Goal: Contribute content: Contribute content

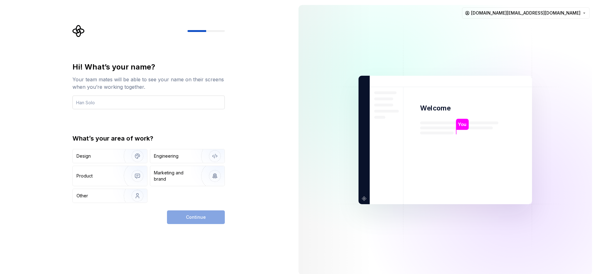
click at [118, 104] on input "text" at bounding box center [148, 103] width 152 height 14
type input "[PERSON_NAME]"
click at [113, 155] on div "Design" at bounding box center [95, 156] width 39 height 6
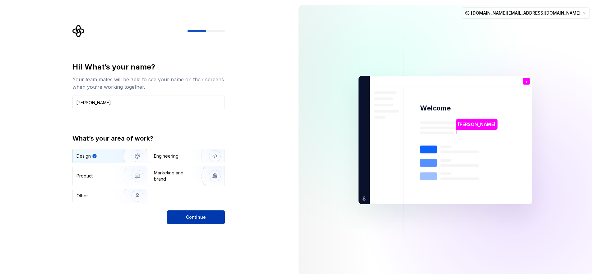
click at [199, 221] on button "Continue" at bounding box center [196, 218] width 58 height 14
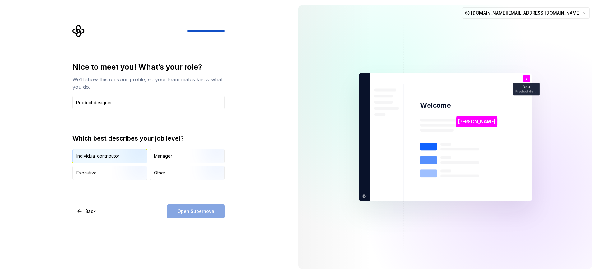
type input "Product designer"
click at [126, 156] on img "button" at bounding box center [132, 164] width 40 height 42
click at [192, 211] on span "Open Supernova" at bounding box center [195, 212] width 37 height 6
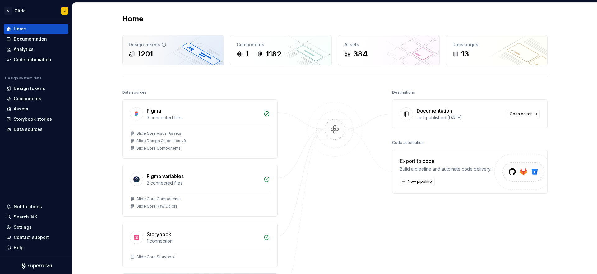
click at [171, 63] on div "Design tokens 1201" at bounding box center [172, 50] width 101 height 30
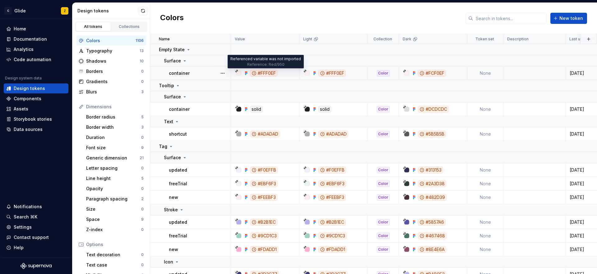
click at [260, 72] on div "#FFF0EF" at bounding box center [263, 73] width 27 height 7
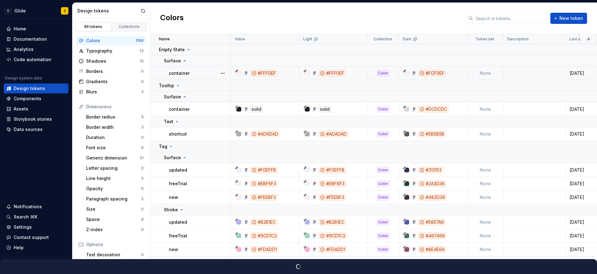
click at [260, 72] on div "#FFF0EF" at bounding box center [263, 73] width 27 height 7
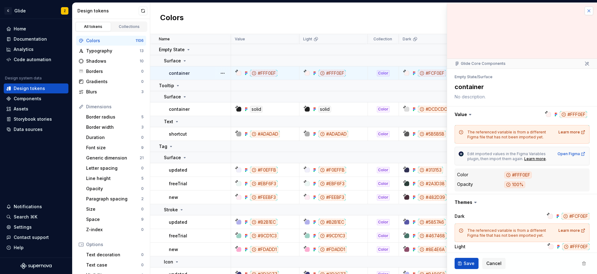
click at [589, 8] on button "button" at bounding box center [588, 11] width 9 height 9
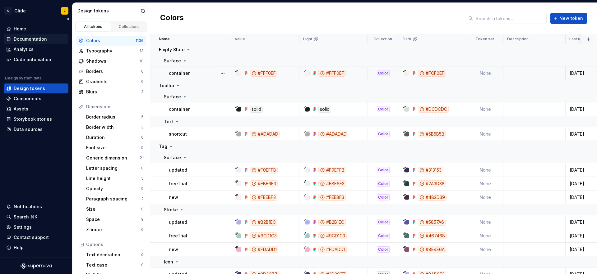
click at [39, 40] on div "Documentation" at bounding box center [30, 39] width 33 height 6
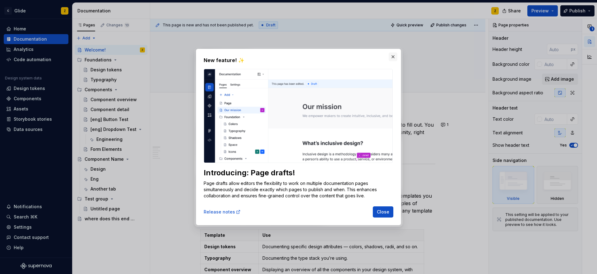
click at [394, 58] on button "button" at bounding box center [392, 57] width 9 height 9
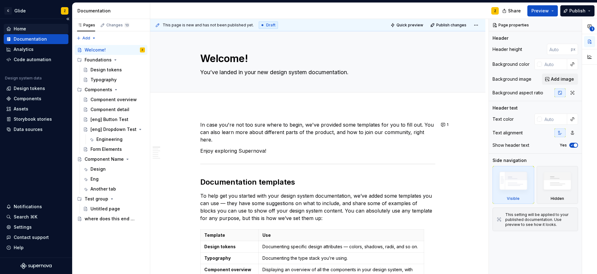
click at [35, 30] on div "Home" at bounding box center [36, 29] width 60 height 6
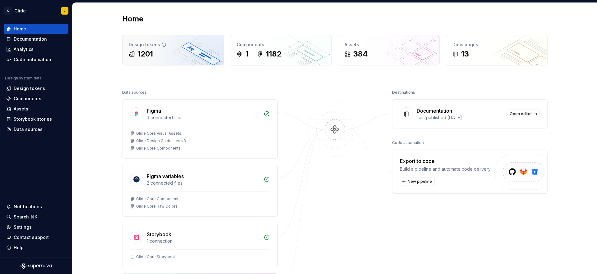
click at [181, 55] on div "1201" at bounding box center [173, 54] width 89 height 10
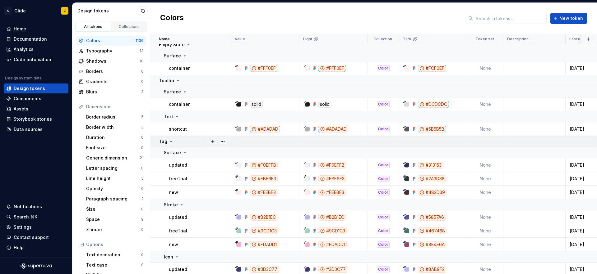
scroll to position [6, 0]
click at [256, 105] on div "solid" at bounding box center [256, 103] width 13 height 7
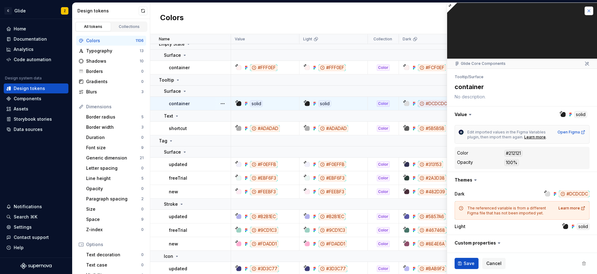
click at [590, 12] on button "button" at bounding box center [588, 11] width 9 height 9
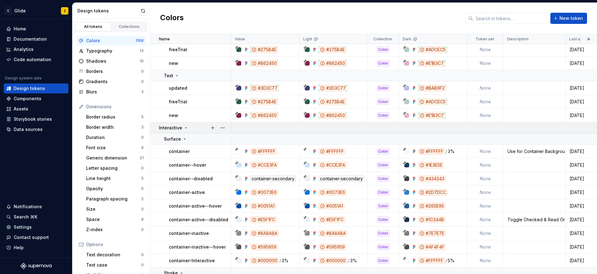
scroll to position [257, 0]
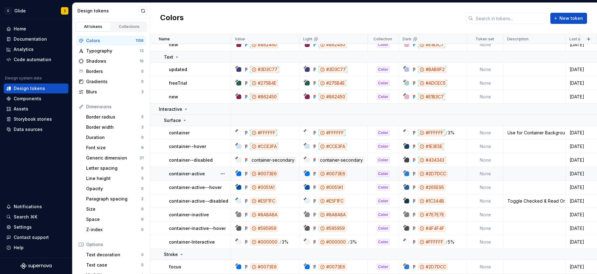
click at [264, 174] on div "#0073E6" at bounding box center [264, 174] width 28 height 7
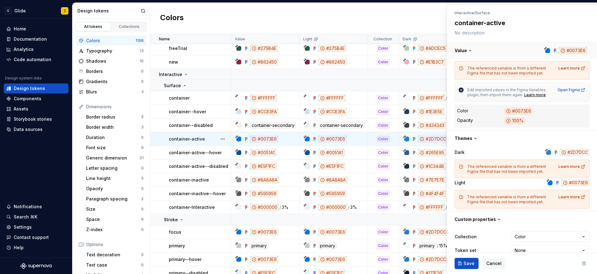
scroll to position [75, 0]
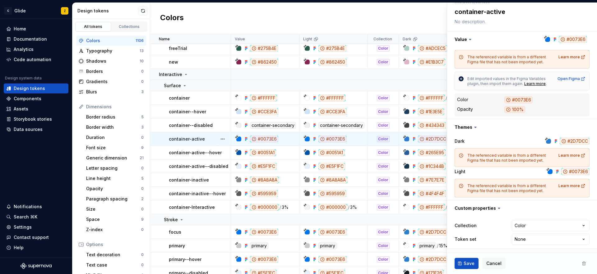
click at [381, 25] on div "Colors New token" at bounding box center [373, 18] width 447 height 31
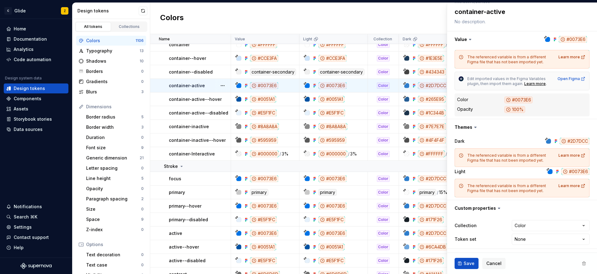
scroll to position [0, 0]
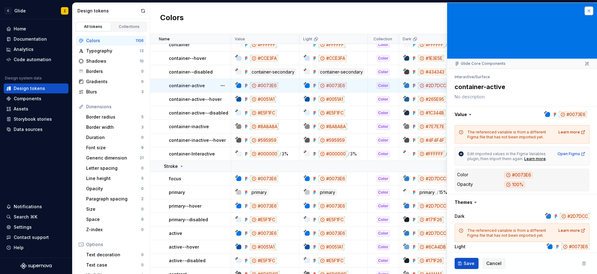
click at [590, 11] on button "button" at bounding box center [588, 11] width 9 height 9
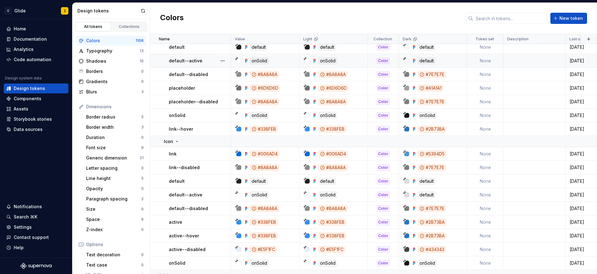
scroll to position [626, 0]
click at [256, 181] on div "default" at bounding box center [258, 181] width 17 height 7
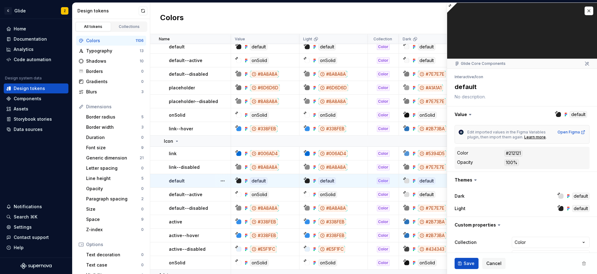
click at [257, 181] on div "default" at bounding box center [258, 181] width 17 height 7
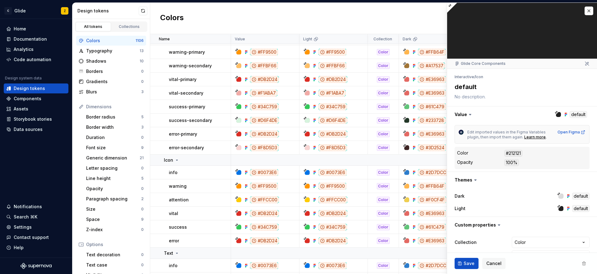
scroll to position [1282, 0]
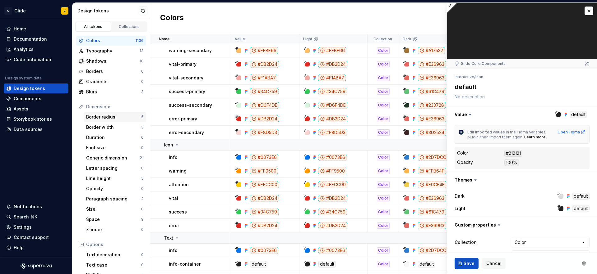
click at [124, 118] on div "Border radius" at bounding box center [113, 117] width 55 height 6
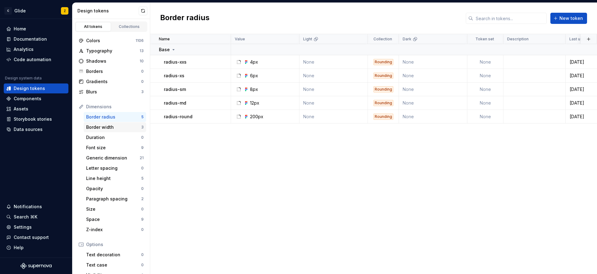
click at [116, 127] on div "Border width" at bounding box center [113, 127] width 55 height 6
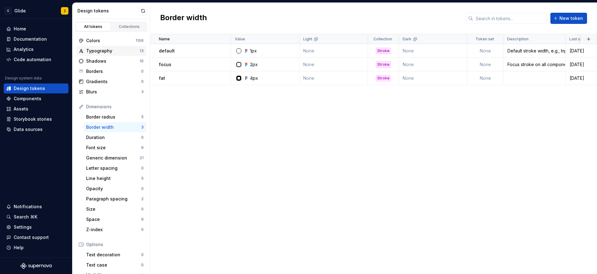
click at [117, 51] on div "Typography" at bounding box center [112, 51] width 53 height 6
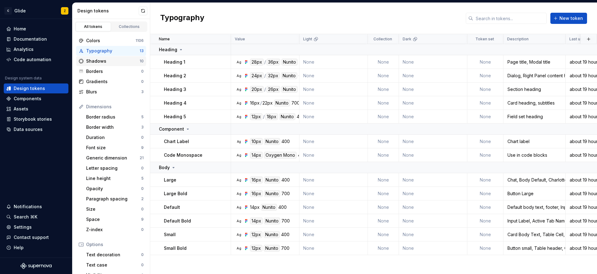
click at [116, 58] on div "Shadows" at bounding box center [112, 61] width 53 height 6
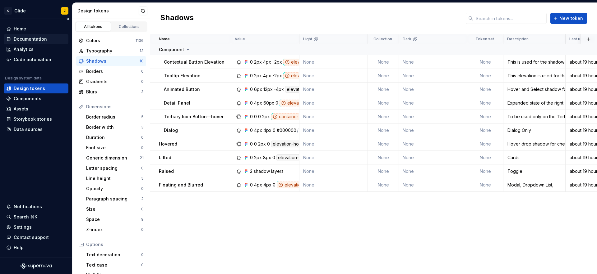
click at [42, 40] on div "Documentation" at bounding box center [30, 39] width 33 height 6
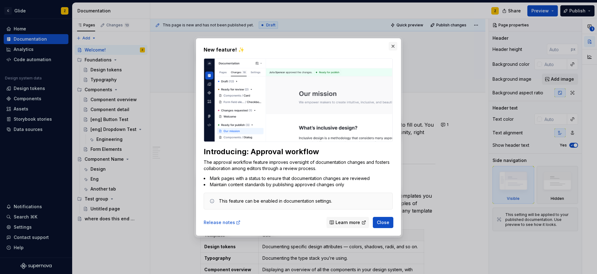
click at [391, 47] on button "button" at bounding box center [392, 46] width 9 height 9
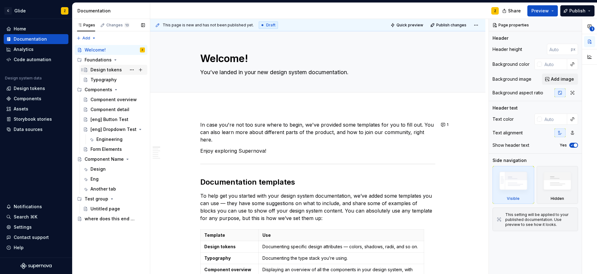
click at [112, 69] on div "Design tokens" at bounding box center [105, 70] width 31 height 6
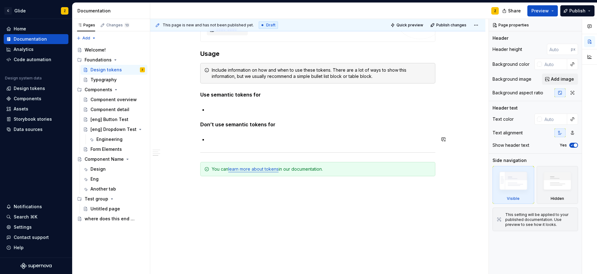
scroll to position [502, 0]
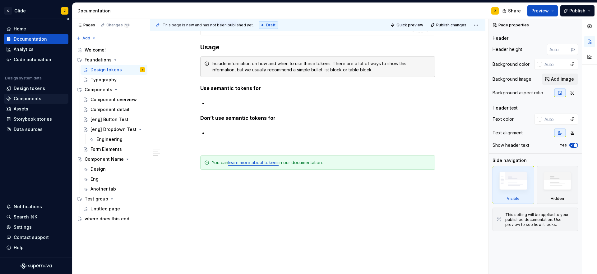
click at [49, 99] on div "Components" at bounding box center [36, 99] width 60 height 6
click at [44, 118] on div "Storybook stories" at bounding box center [33, 119] width 38 height 6
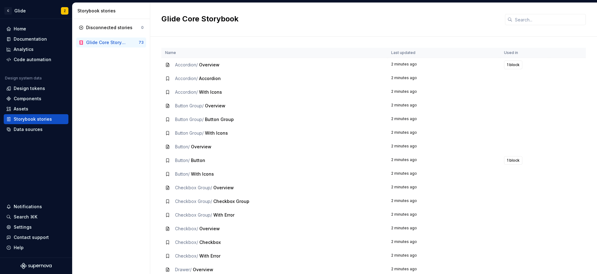
drag, startPoint x: 194, startPoint y: 65, endPoint x: 172, endPoint y: 66, distance: 22.1
click at [192, 65] on span "Accordion /" at bounding box center [186, 64] width 23 height 5
click at [168, 66] on icon at bounding box center [167, 64] width 5 height 5
click at [189, 80] on span "Accordion /" at bounding box center [186, 78] width 23 height 5
click at [218, 81] on span "Accordion" at bounding box center [210, 78] width 22 height 5
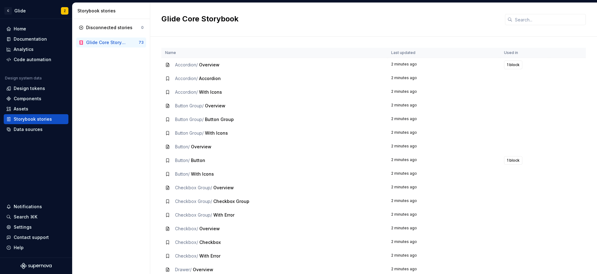
click at [199, 77] on div "Accordion / Accordion" at bounding box center [198, 79] width 46 height 6
click at [174, 77] on div "Accordion / Accordion" at bounding box center [274, 79] width 218 height 6
click at [165, 79] on icon at bounding box center [167, 78] width 5 height 5
click at [205, 134] on div "Button Group / With Icons" at bounding box center [201, 133] width 53 height 6
click at [166, 147] on icon at bounding box center [167, 147] width 5 height 5
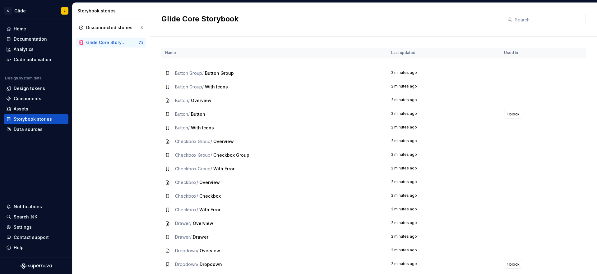
scroll to position [94, 0]
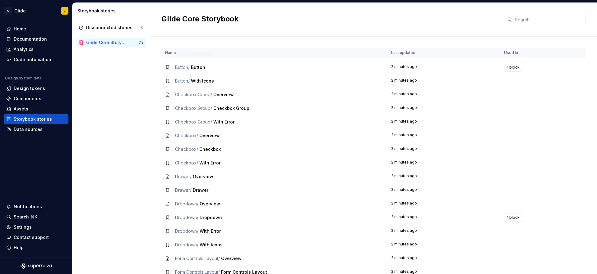
drag, startPoint x: 196, startPoint y: 178, endPoint x: 192, endPoint y: 177, distance: 3.8
click at [195, 178] on span "Overview" at bounding box center [203, 176] width 21 height 5
click at [191, 177] on span "Drawer /" at bounding box center [183, 176] width 16 height 5
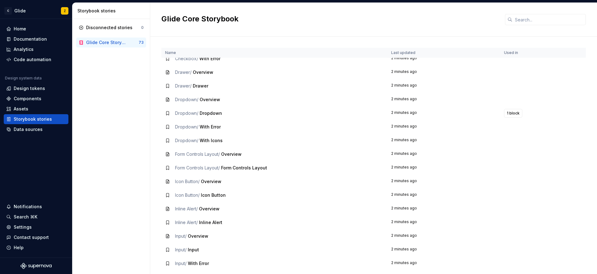
scroll to position [226, 0]
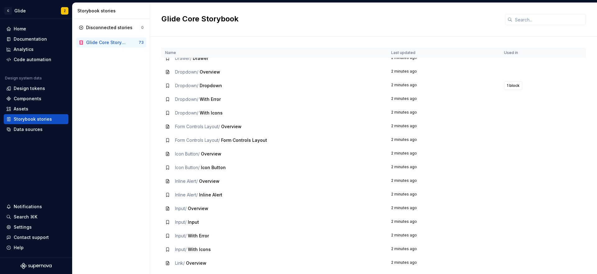
click at [185, 175] on td "Inline Alert / Overview" at bounding box center [274, 182] width 226 height 14
click at [35, 41] on div "Documentation" at bounding box center [30, 39] width 33 height 6
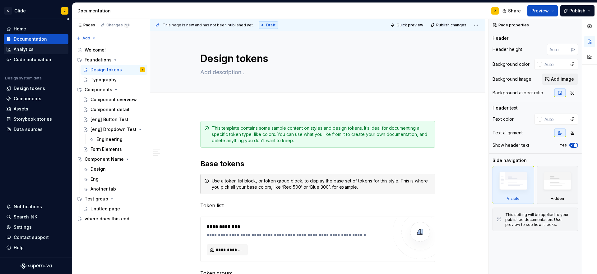
click at [33, 48] on div "Analytics" at bounding box center [36, 49] width 60 height 6
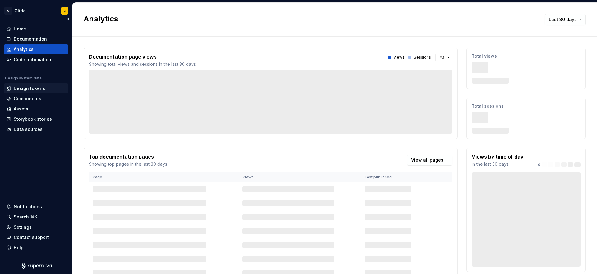
click at [35, 90] on div "Design tokens" at bounding box center [29, 88] width 31 height 6
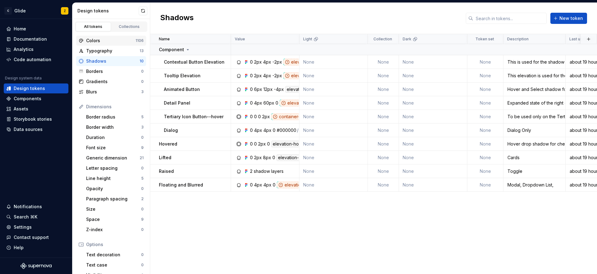
click at [113, 44] on div "Colors 1106" at bounding box center [111, 41] width 70 height 10
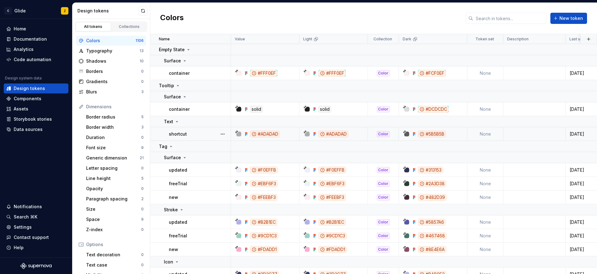
click at [258, 133] on div "#ADADAD" at bounding box center [265, 134] width 30 height 7
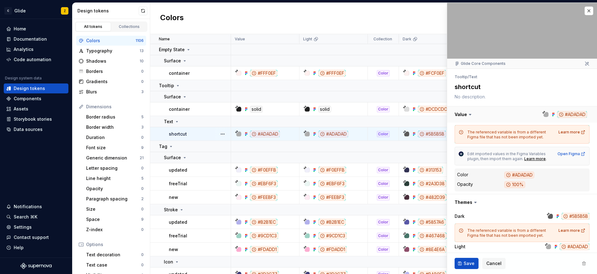
click at [569, 116] on button "button" at bounding box center [522, 115] width 150 height 16
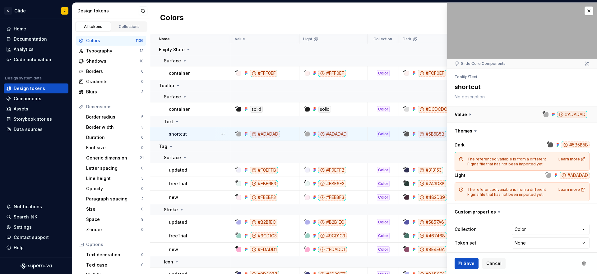
click at [569, 116] on button "button" at bounding box center [522, 115] width 150 height 16
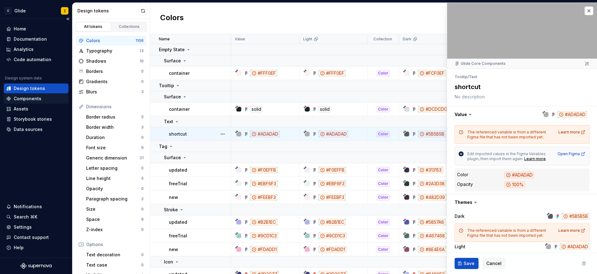
click at [50, 99] on div "Components" at bounding box center [36, 99] width 60 height 6
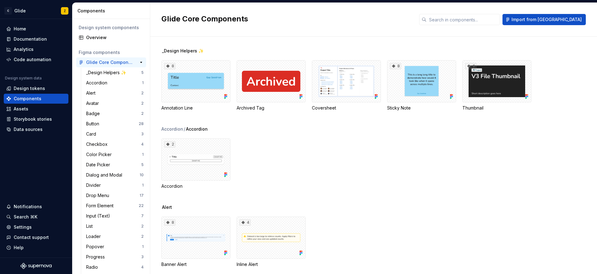
click at [109, 62] on div "Glide Core Components" at bounding box center [109, 62] width 46 height 6
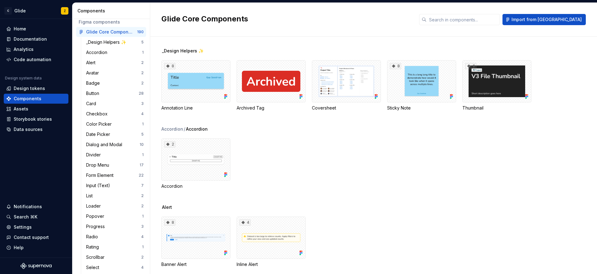
scroll to position [42, 0]
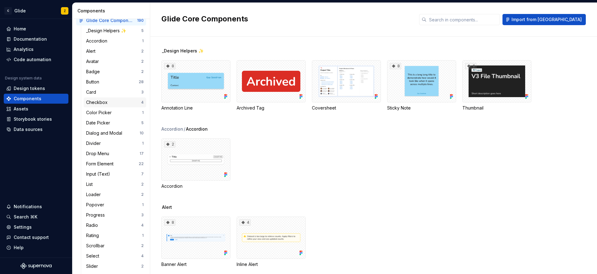
click at [115, 103] on div "Checkbox" at bounding box center [113, 102] width 55 height 6
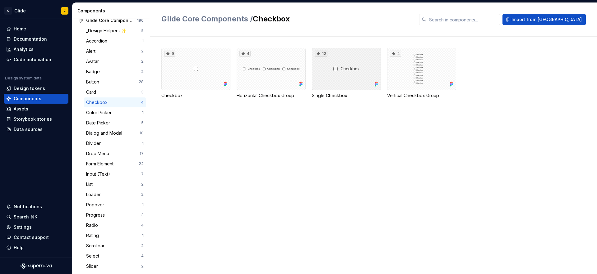
click at [330, 76] on div "12" at bounding box center [346, 69] width 69 height 42
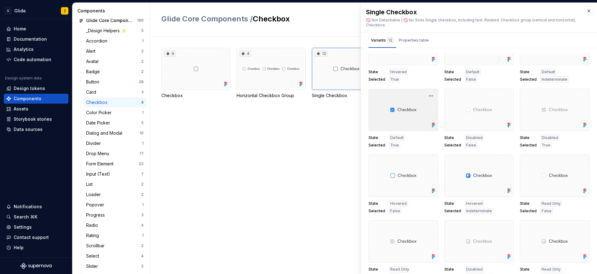
scroll to position [30, 0]
click at [412, 103] on div at bounding box center [403, 110] width 70 height 42
click at [410, 105] on div at bounding box center [403, 110] width 70 height 42
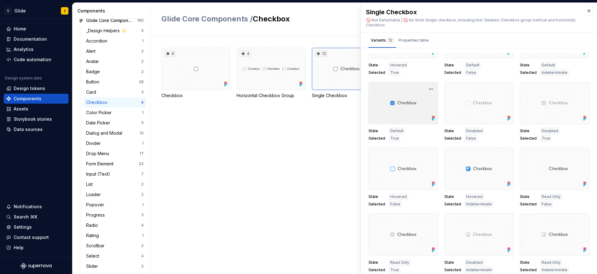
scroll to position [38, 0]
click at [472, 130] on span "Disabled" at bounding box center [474, 129] width 16 height 5
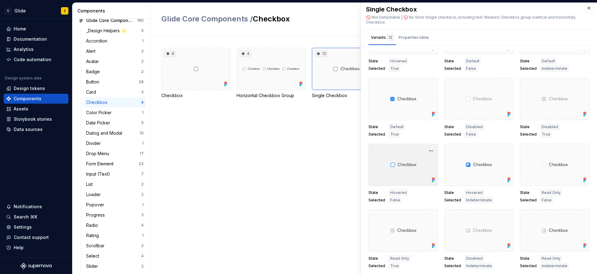
click at [396, 172] on div at bounding box center [403, 165] width 70 height 42
click at [411, 38] on div "Properties table" at bounding box center [413, 37] width 30 height 6
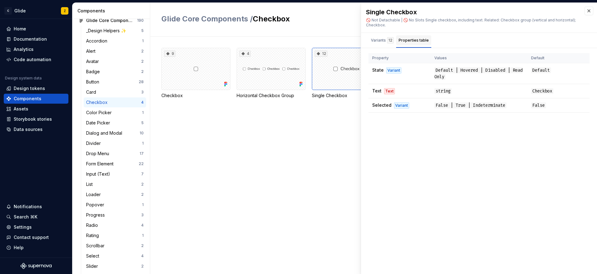
scroll to position [0, 0]
click at [451, 70] on span "Default | Hovered | Disabled | Read Only" at bounding box center [478, 73] width 88 height 12
click at [466, 70] on span "Default | Hovered | Disabled | Read Only" at bounding box center [478, 73] width 88 height 12
drag, startPoint x: 484, startPoint y: 69, endPoint x: 473, endPoint y: 75, distance: 12.4
click at [484, 69] on span "Default | Hovered | Disabled | Read Only" at bounding box center [478, 73] width 88 height 12
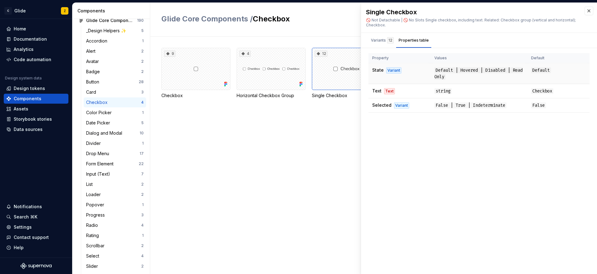
click at [454, 76] on span "Default | Hovered | Disabled | Read Only" at bounding box center [478, 73] width 88 height 12
click at [448, 75] on span "Default | Hovered | Disabled | Read Only" at bounding box center [478, 73] width 88 height 12
click at [380, 38] on div "Variants 12" at bounding box center [382, 40] width 23 height 6
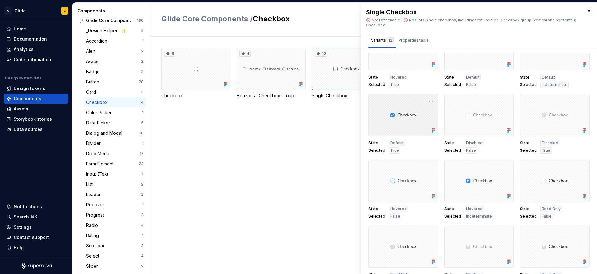
scroll to position [38, 0]
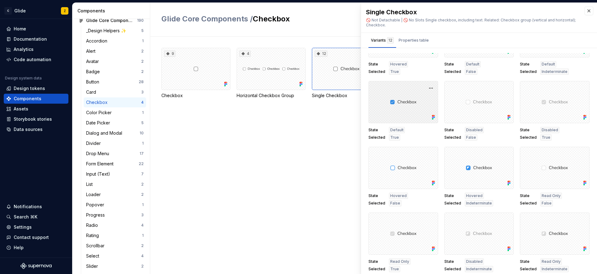
click at [406, 112] on div at bounding box center [403, 102] width 70 height 42
drag, startPoint x: 395, startPoint y: 130, endPoint x: 393, endPoint y: 139, distance: 9.3
click at [395, 130] on span "Default" at bounding box center [396, 130] width 13 height 5
click at [393, 139] on span "True" at bounding box center [394, 137] width 9 height 5
click at [394, 136] on span "True" at bounding box center [394, 137] width 9 height 5
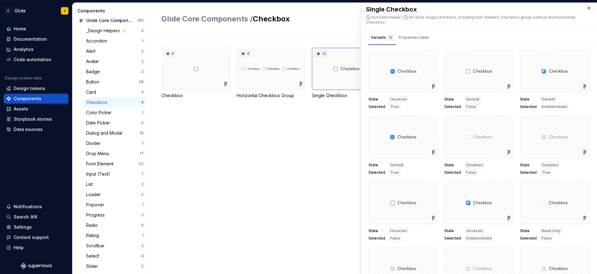
scroll to position [0, 0]
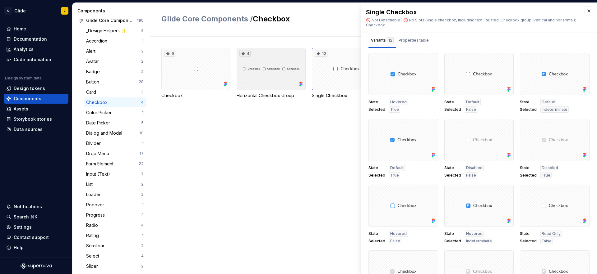
click at [247, 79] on div "4" at bounding box center [271, 69] width 69 height 42
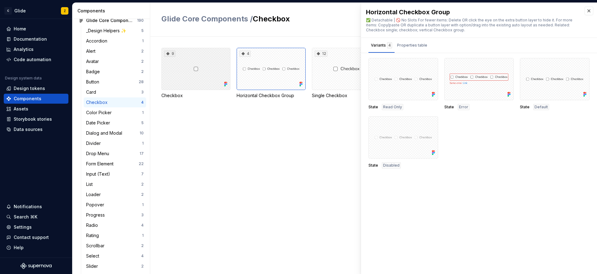
click at [203, 81] on div "9" at bounding box center [195, 69] width 69 height 42
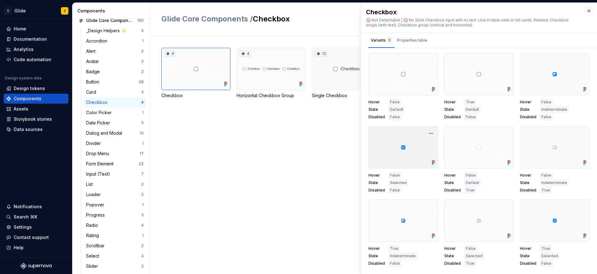
click at [390, 132] on div at bounding box center [403, 147] width 70 height 42
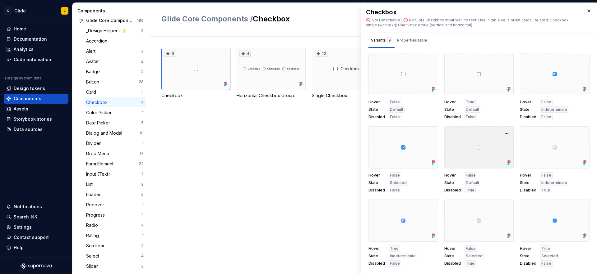
click at [486, 142] on div at bounding box center [479, 147] width 70 height 42
click at [114, 94] on div "Card" at bounding box center [113, 92] width 55 height 6
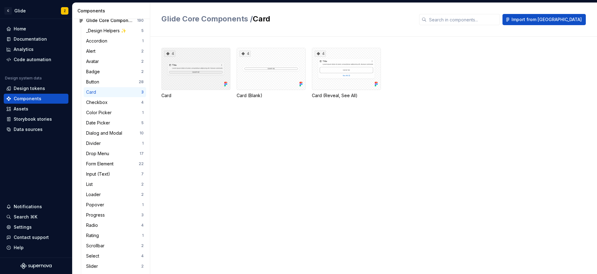
click at [207, 84] on div "4" at bounding box center [195, 69] width 69 height 42
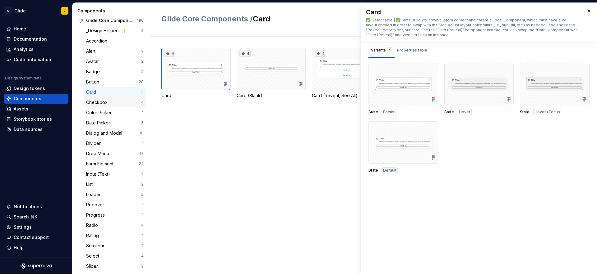
click at [106, 105] on div "Checkbox" at bounding box center [98, 102] width 24 height 6
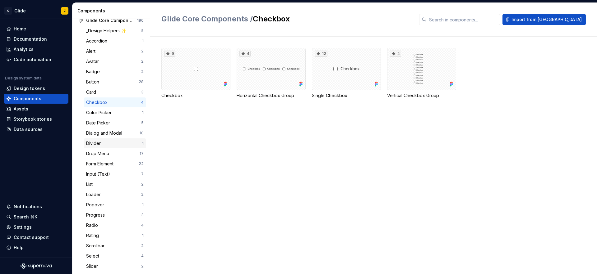
click at [113, 143] on div "Divider" at bounding box center [114, 143] width 56 height 6
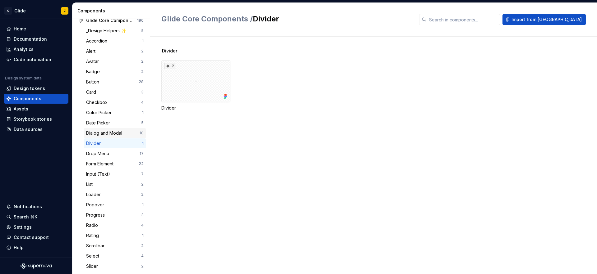
click at [113, 135] on div "Dialog and Modal" at bounding box center [105, 133] width 39 height 6
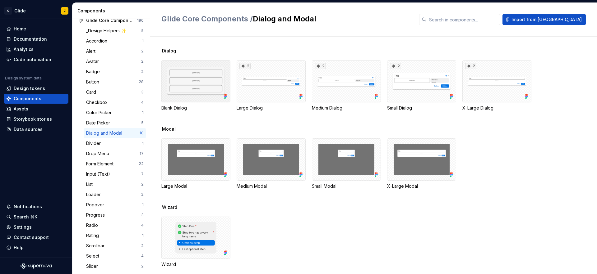
click at [199, 99] on div at bounding box center [195, 81] width 69 height 42
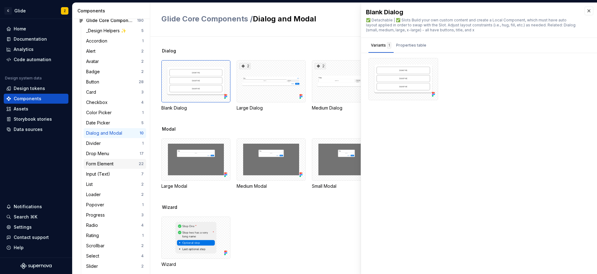
click at [114, 163] on div "Form Element" at bounding box center [101, 164] width 30 height 6
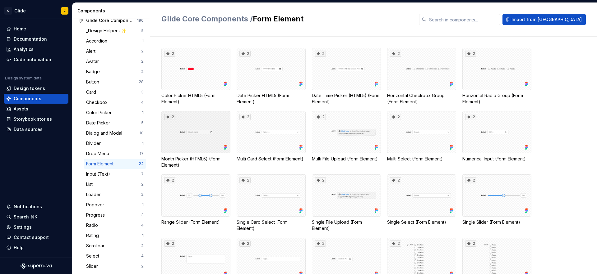
click at [200, 131] on div "2" at bounding box center [195, 132] width 69 height 42
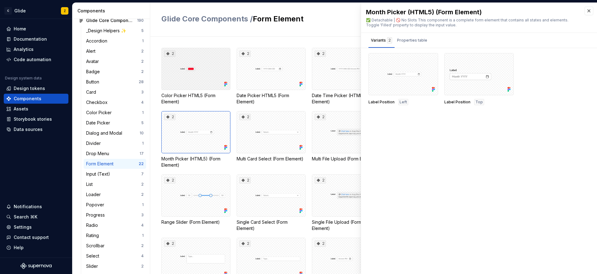
click at [192, 76] on div "2" at bounding box center [195, 69] width 69 height 42
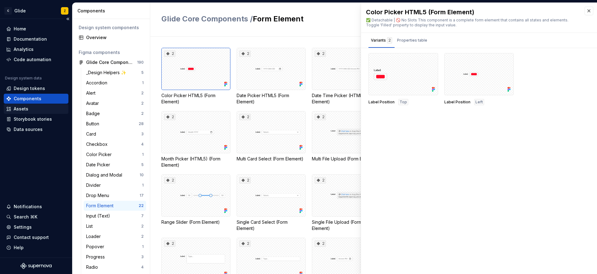
click at [29, 109] on div "Assets" at bounding box center [36, 109] width 60 height 6
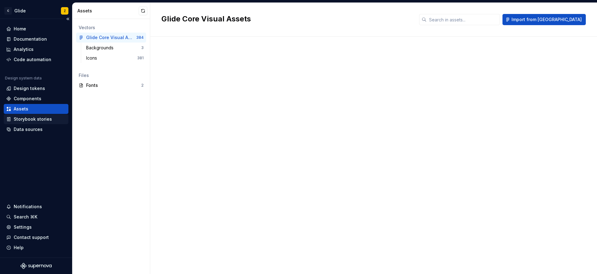
click at [39, 121] on div "Storybook stories" at bounding box center [33, 119] width 38 height 6
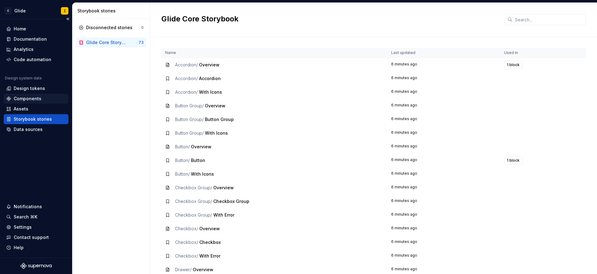
click at [36, 99] on div "Components" at bounding box center [28, 99] width 28 height 6
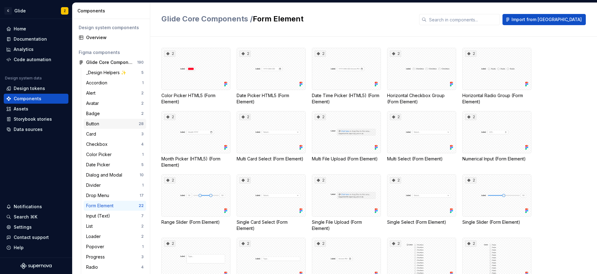
click at [117, 124] on div "Button" at bounding box center [112, 124] width 53 height 6
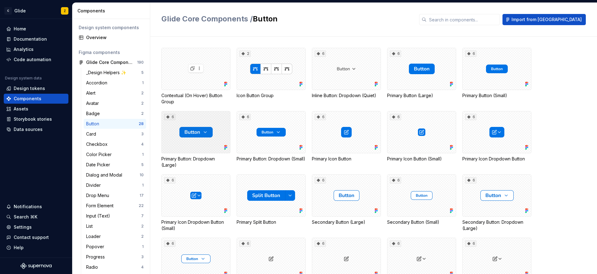
click at [168, 116] on icon at bounding box center [167, 117] width 3 height 3
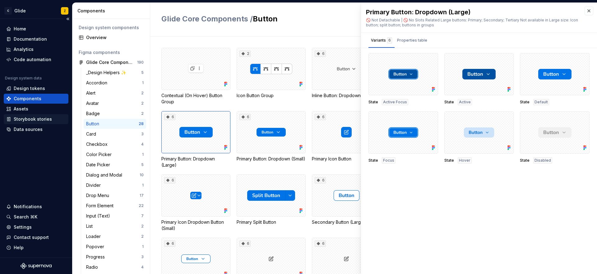
click at [38, 120] on div "Storybook stories" at bounding box center [33, 119] width 38 height 6
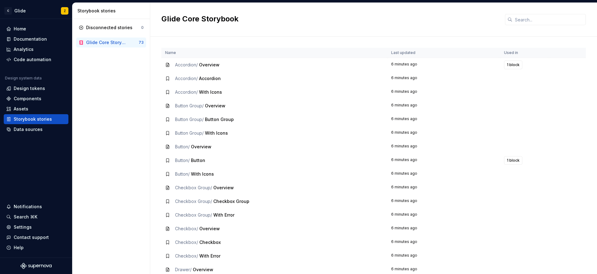
click at [191, 63] on span "Accordion /" at bounding box center [186, 64] width 23 height 5
click at [175, 191] on div "Checkbox Group / Overview" at bounding box center [274, 188] width 218 height 6
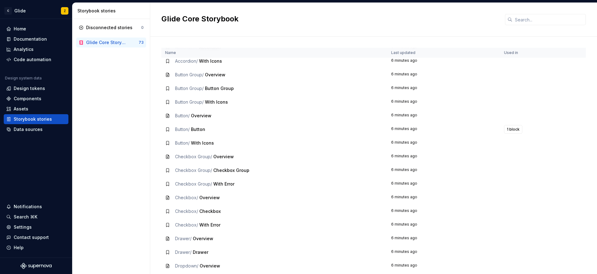
scroll to position [38, 0]
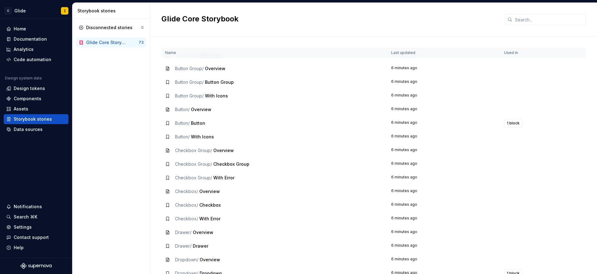
drag, startPoint x: 194, startPoint y: 191, endPoint x: 183, endPoint y: 191, distance: 10.9
click at [194, 191] on span "Checkbox /" at bounding box center [186, 191] width 23 height 5
click at [168, 191] on icon at bounding box center [167, 192] width 3 height 4
click at [132, 44] on div "Glide Core Storybook" at bounding box center [112, 42] width 53 height 6
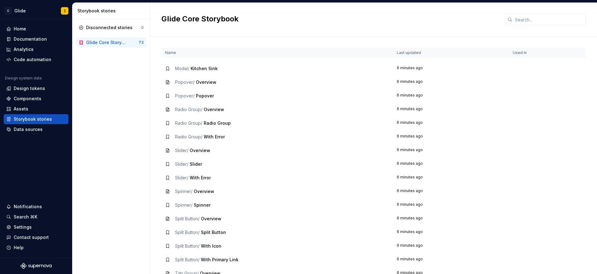
scroll to position [593, 0]
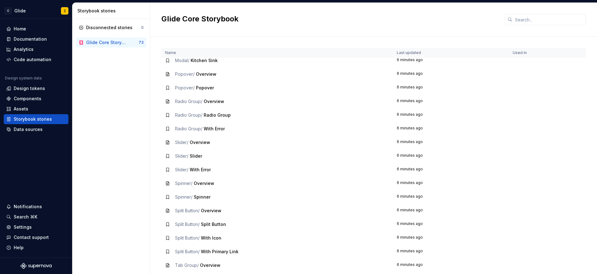
click at [195, 128] on span "Radio Group /" at bounding box center [188, 128] width 27 height 5
click at [186, 143] on span "Slider /" at bounding box center [181, 142] width 13 height 5
click at [170, 143] on div "Slider / Overview" at bounding box center [277, 143] width 224 height 6
click at [168, 143] on icon at bounding box center [167, 142] width 5 height 5
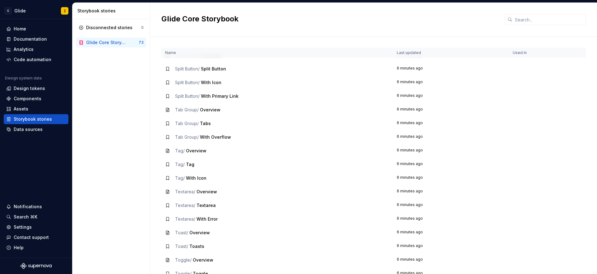
scroll to position [782, 0]
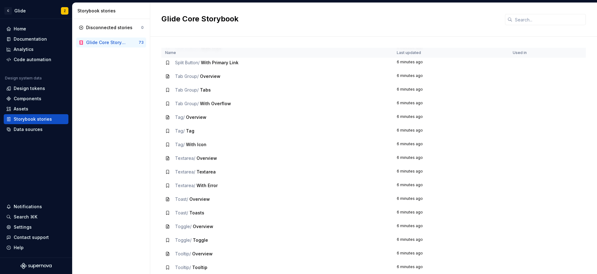
click at [195, 185] on span "Textarea /" at bounding box center [185, 185] width 20 height 5
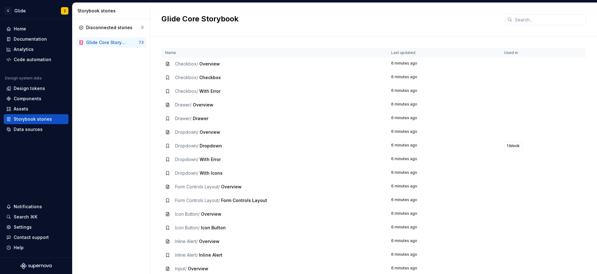
scroll to position [0, 0]
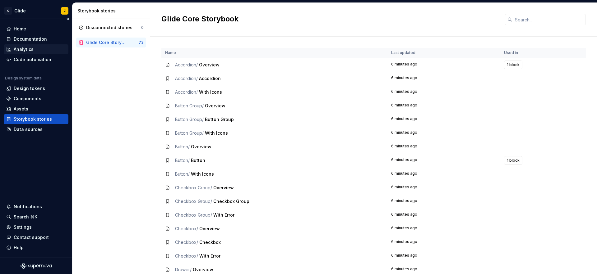
click at [35, 48] on div "Analytics" at bounding box center [36, 49] width 60 height 6
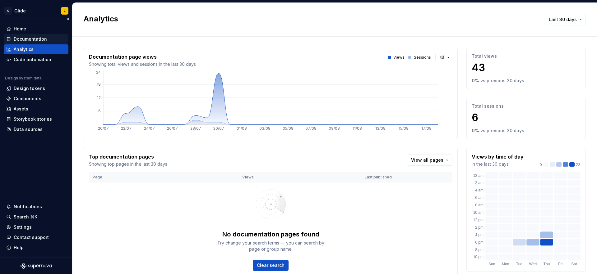
click at [36, 41] on div "Documentation" at bounding box center [30, 39] width 33 height 6
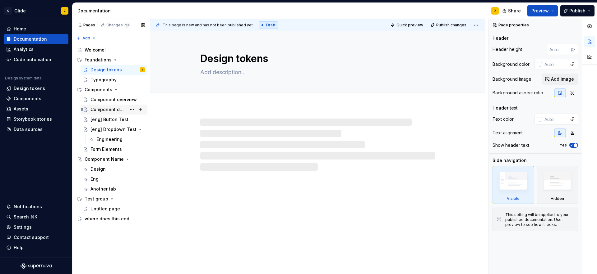
click at [106, 110] on div "Component detail" at bounding box center [108, 110] width 36 height 6
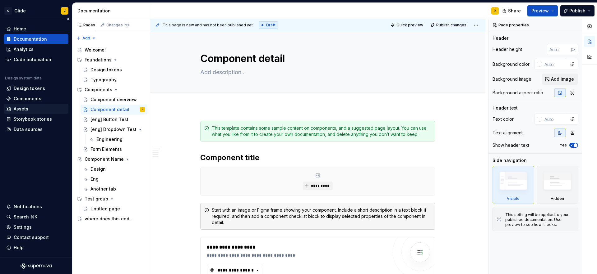
click at [34, 111] on div "Assets" at bounding box center [36, 109] width 60 height 6
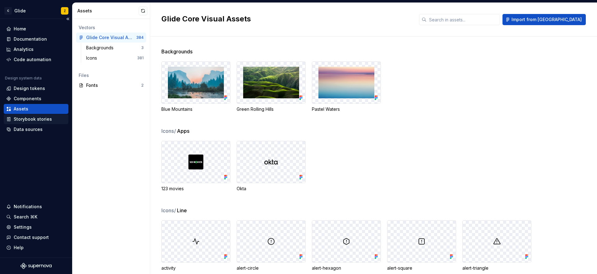
click at [34, 117] on div "Storybook stories" at bounding box center [33, 119] width 38 height 6
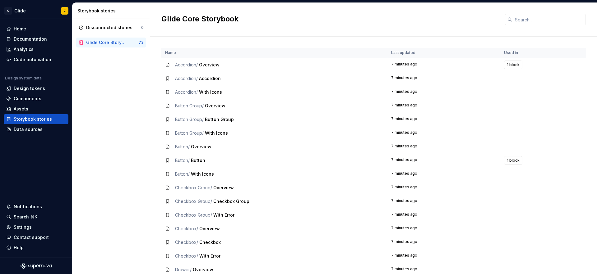
click at [191, 120] on span "Button Group /" at bounding box center [189, 119] width 29 height 5
click at [177, 70] on td "Accordion / Overview" at bounding box center [274, 65] width 226 height 14
drag, startPoint x: 178, startPoint y: 64, endPoint x: 76, endPoint y: 93, distance: 106.0
click at [177, 64] on span "Accordion /" at bounding box center [186, 64] width 23 height 5
click at [27, 129] on div "Data sources" at bounding box center [28, 129] width 29 height 6
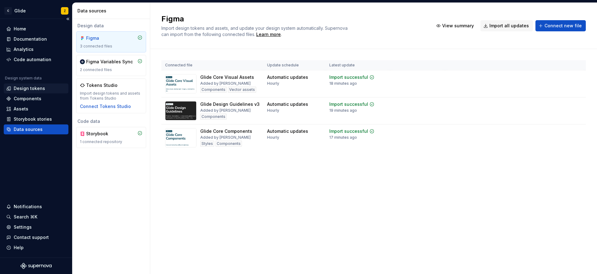
click at [29, 88] on div "Design tokens" at bounding box center [29, 88] width 31 height 6
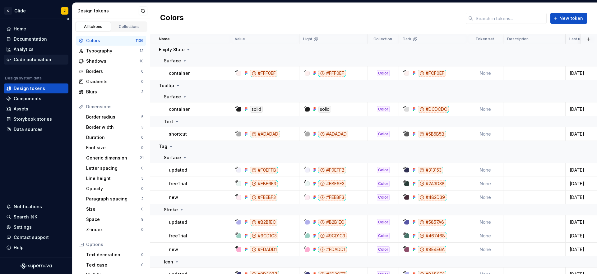
click at [45, 59] on div "Code automation" at bounding box center [33, 60] width 38 height 6
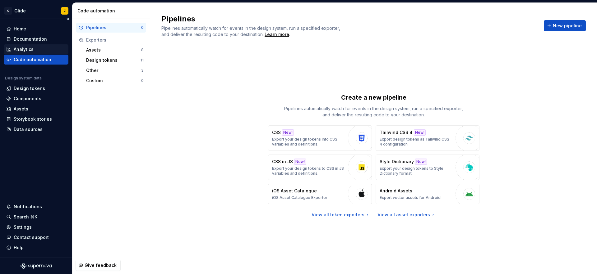
click at [43, 50] on div "Analytics" at bounding box center [36, 49] width 60 height 6
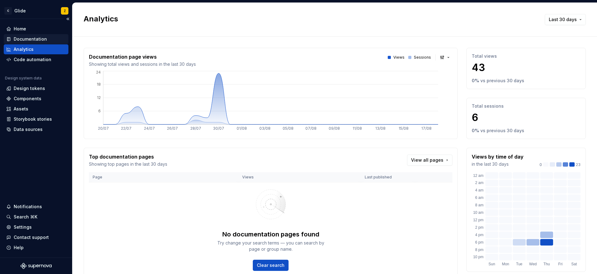
click at [38, 40] on div "Documentation" at bounding box center [30, 39] width 33 height 6
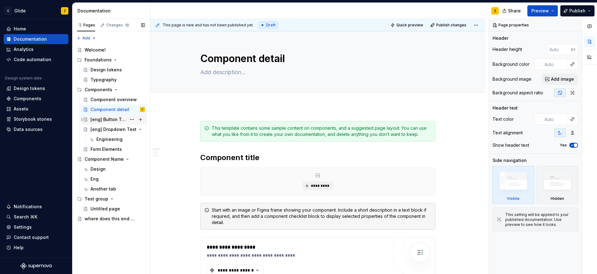
click at [108, 119] on div "[eng] Button Test" at bounding box center [108, 120] width 36 height 6
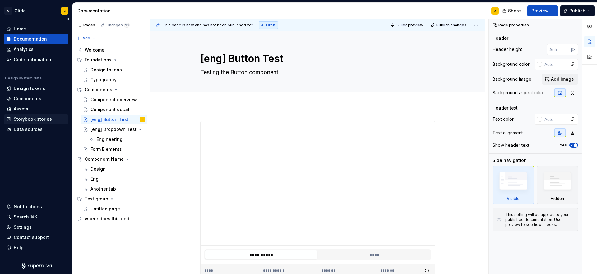
click at [40, 119] on div "Storybook stories" at bounding box center [33, 119] width 38 height 6
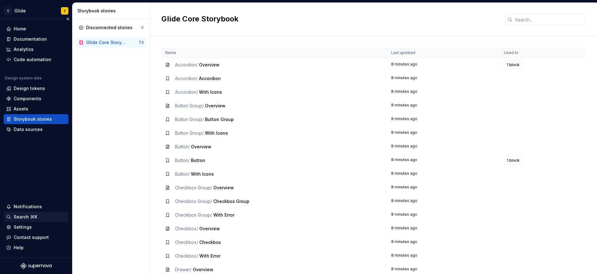
click at [20, 216] on div "Search ⌘K" at bounding box center [26, 217] width 24 height 6
click at [35, 130] on div "Data sources" at bounding box center [28, 129] width 29 height 6
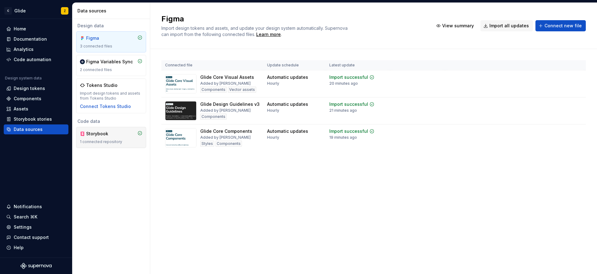
click at [92, 139] on div "Storybook 1 connected repository" at bounding box center [111, 138] width 62 height 14
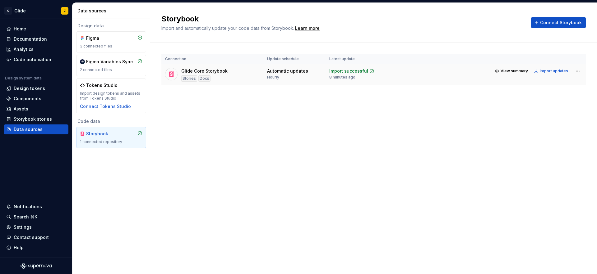
click at [209, 72] on div "Glide Core Storybook" at bounding box center [204, 71] width 46 height 6
click at [183, 80] on div "Stories" at bounding box center [189, 79] width 16 height 6
click at [207, 79] on div "Docs" at bounding box center [204, 79] width 12 height 6
click at [183, 77] on div "Stories" at bounding box center [189, 79] width 16 height 6
click at [177, 76] on div at bounding box center [171, 74] width 12 height 12
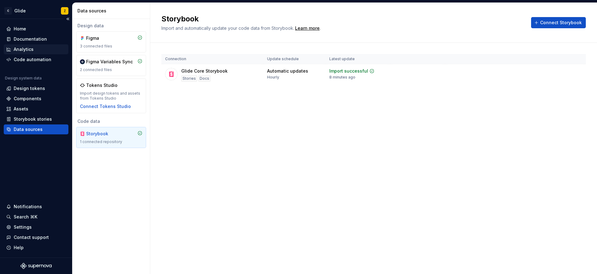
click at [24, 49] on div "Analytics" at bounding box center [24, 49] width 20 height 6
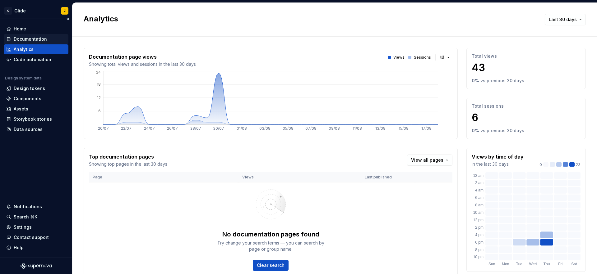
click at [37, 37] on div "Documentation" at bounding box center [30, 39] width 33 height 6
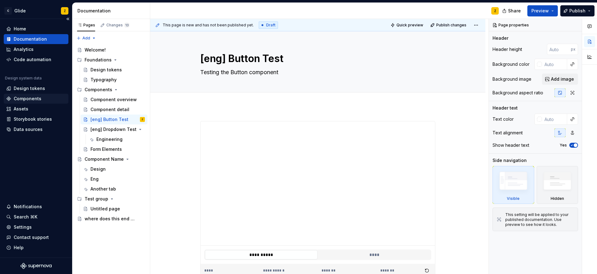
click at [35, 97] on div "Components" at bounding box center [28, 99] width 28 height 6
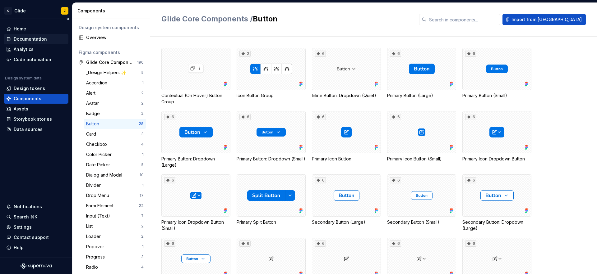
click at [28, 36] on div "Documentation" at bounding box center [30, 39] width 33 height 6
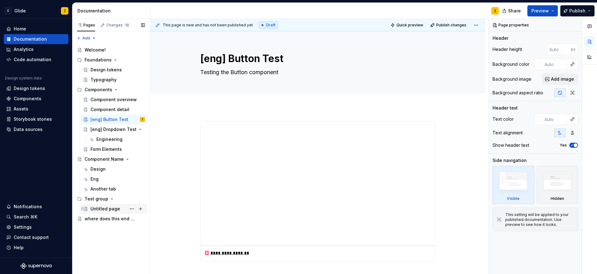
click at [112, 209] on div "Untitled page" at bounding box center [105, 209] width 30 height 6
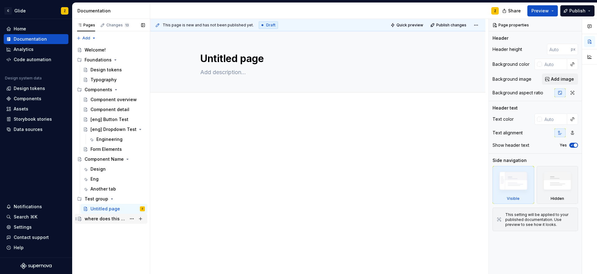
click at [109, 220] on div "where does this end up" at bounding box center [106, 219] width 42 height 6
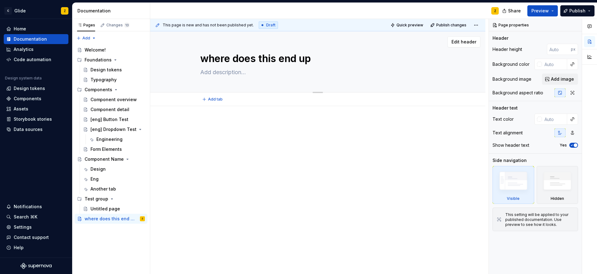
click at [225, 76] on textarea at bounding box center [316, 72] width 235 height 10
click at [112, 120] on div "[eng] Button Test" at bounding box center [108, 120] width 36 height 6
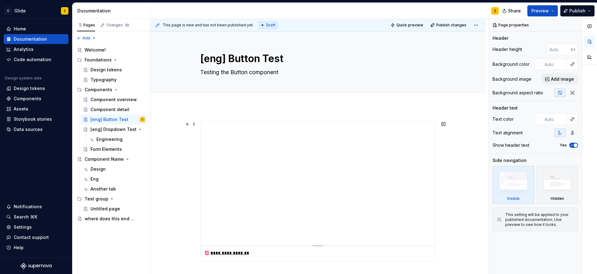
scroll to position [76, 0]
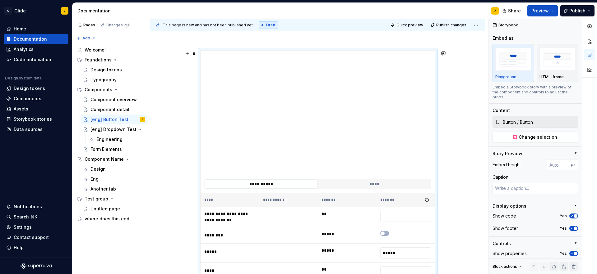
scroll to position [61, 0]
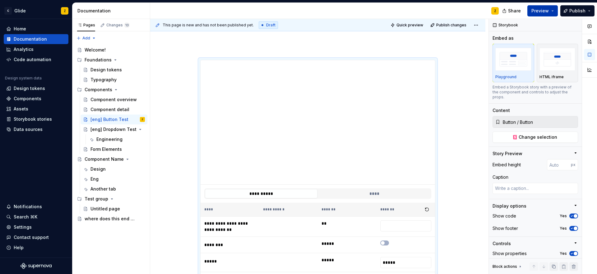
click at [547, 9] on span "Preview" at bounding box center [539, 11] width 17 height 6
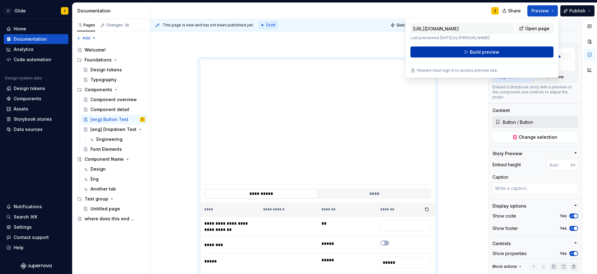
click at [486, 51] on span "Build preview" at bounding box center [485, 52] width 30 height 6
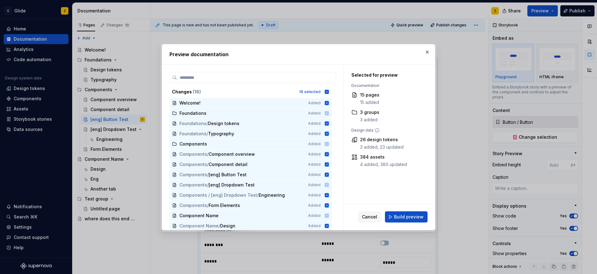
click at [400, 217] on span "Build preview" at bounding box center [409, 217] width 30 height 6
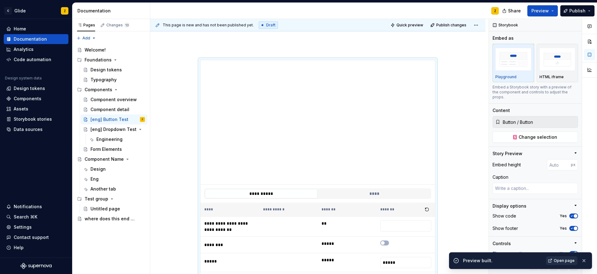
click at [558, 262] on span "Open page" at bounding box center [563, 261] width 21 height 5
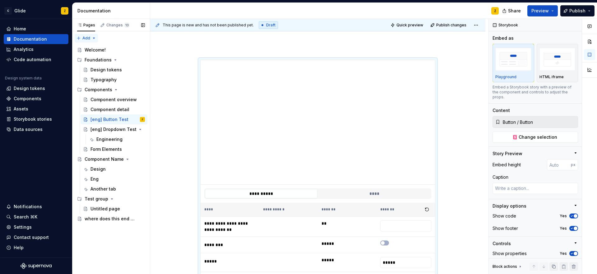
click at [93, 38] on div "Pages Changes 13 Add Accessibility guide for tree Page tree. Navigate the tree …" at bounding box center [111, 147] width 78 height 256
click at [115, 27] on div "Pages Changes 13 Add Accessibility guide for tree Page tree. Navigate the tree …" at bounding box center [111, 147] width 78 height 256
click at [114, 26] on div "Changes 13" at bounding box center [117, 25] width 23 height 5
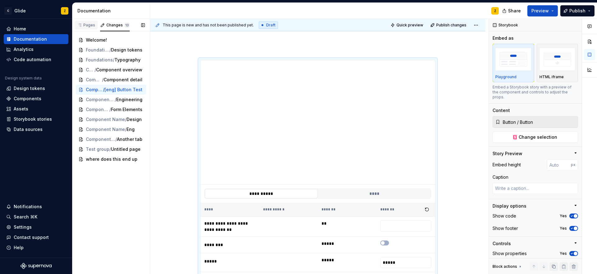
click at [86, 27] on div "Pages" at bounding box center [86, 25] width 18 height 5
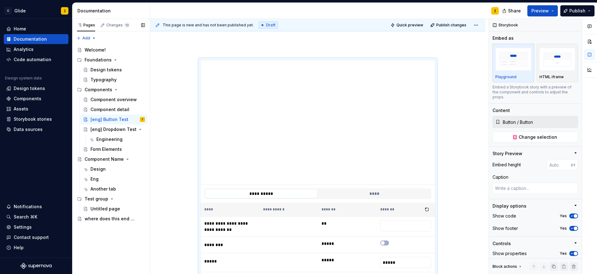
click at [149, 56] on div "Accessibility guide for tree Page tree. Navigate the tree with the arrow keys. …" at bounding box center [111, 134] width 78 height 183
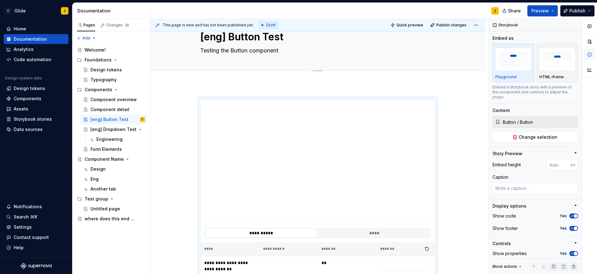
scroll to position [0, 0]
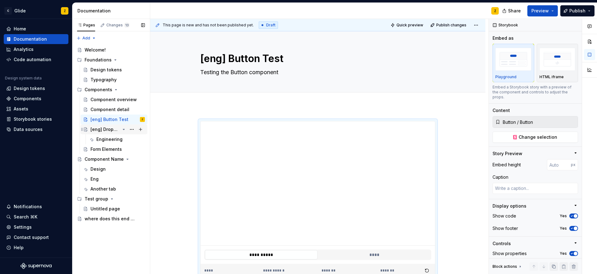
click at [112, 130] on div "[eng] Dropdown Test" at bounding box center [105, 129] width 30 height 6
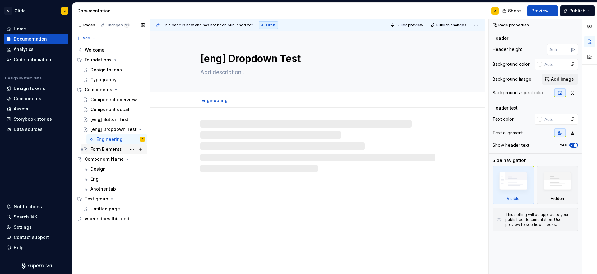
click at [107, 148] on div "Form Elements" at bounding box center [105, 149] width 31 height 6
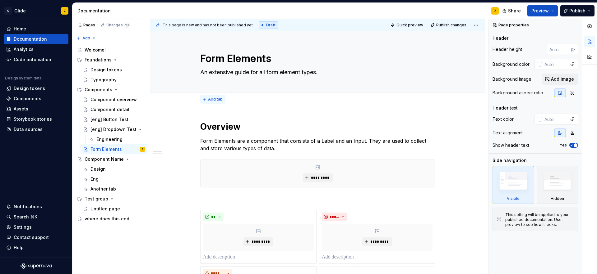
type textarea "*"
click at [218, 99] on span "Add tab" at bounding box center [215, 99] width 15 height 5
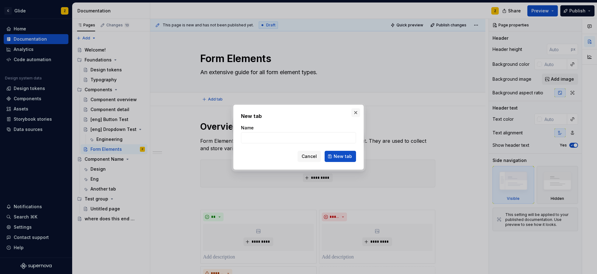
click at [356, 111] on button "button" at bounding box center [355, 112] width 9 height 9
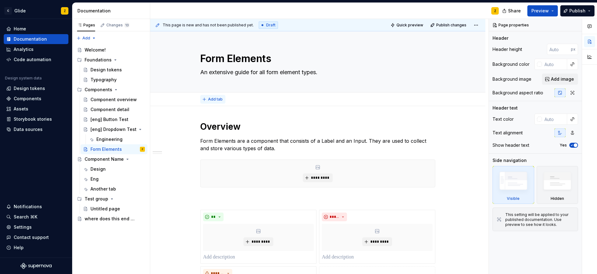
click at [220, 99] on span "Add tab" at bounding box center [215, 99] width 15 height 5
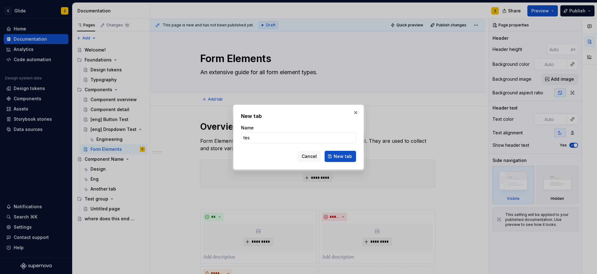
type input "test"
click at [343, 157] on span "New tab" at bounding box center [342, 157] width 18 height 6
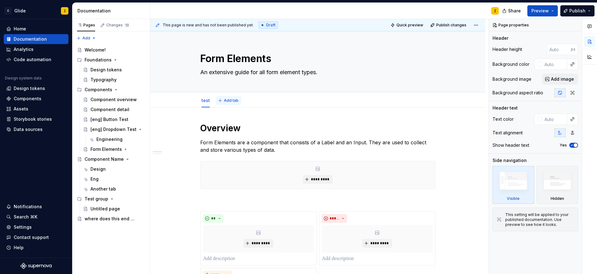
click at [227, 99] on span "Add tab" at bounding box center [231, 100] width 15 height 5
type textarea "*"
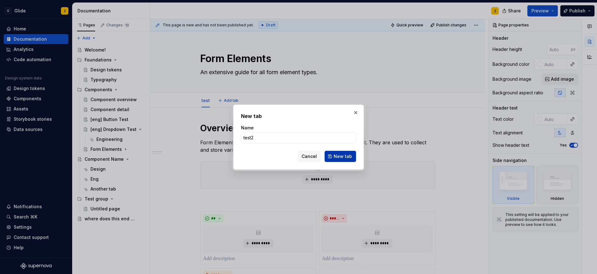
type input "test2"
click at [342, 160] on button "New tab" at bounding box center [339, 156] width 31 height 11
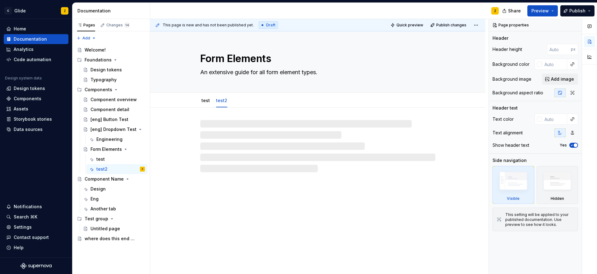
click at [306, 116] on div at bounding box center [317, 140] width 335 height 65
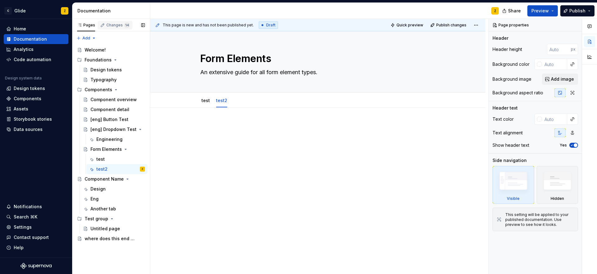
click at [116, 26] on div "Changes 14" at bounding box center [118, 25] width 24 height 5
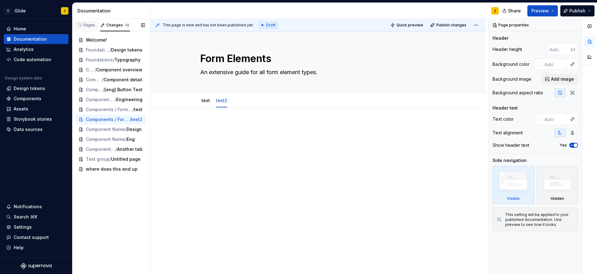
click at [84, 25] on div "Pages" at bounding box center [86, 25] width 18 height 5
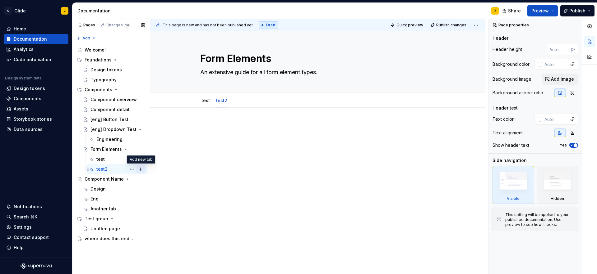
click at [140, 170] on button "Page tree" at bounding box center [140, 169] width 9 height 9
type textarea "*"
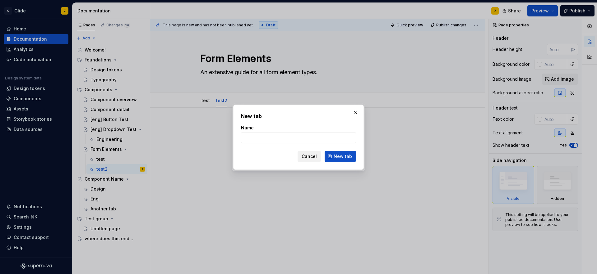
click at [307, 158] on span "Cancel" at bounding box center [308, 157] width 15 height 6
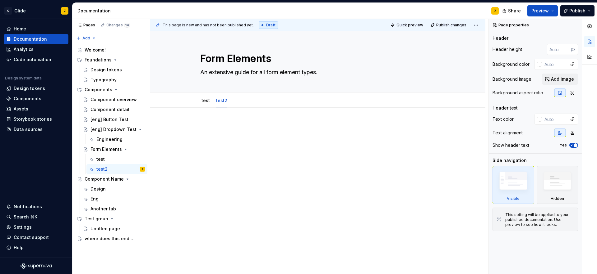
click at [255, 144] on div at bounding box center [317, 135] width 235 height 24
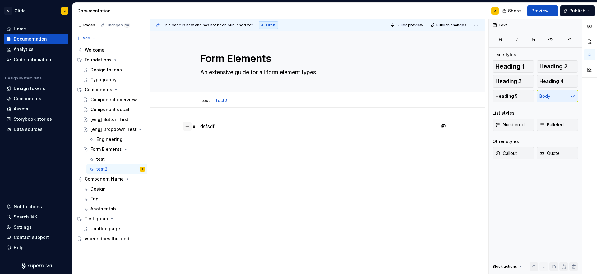
click at [185, 127] on button "button" at bounding box center [187, 126] width 9 height 9
click at [445, 127] on button "button" at bounding box center [443, 126] width 9 height 9
drag, startPoint x: 294, startPoint y: 134, endPoint x: 289, endPoint y: 134, distance: 4.4
click at [293, 134] on p at bounding box center [317, 137] width 235 height 7
click at [445, 125] on button "button" at bounding box center [443, 126] width 9 height 9
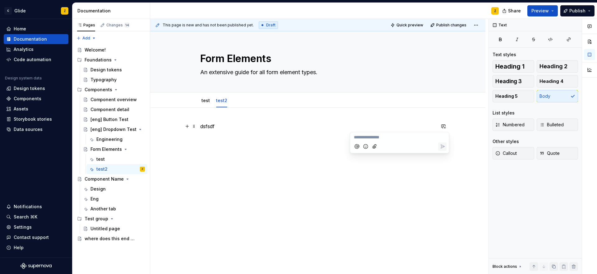
click at [255, 137] on p at bounding box center [317, 137] width 235 height 7
click at [196, 129] on span at bounding box center [193, 126] width 5 height 9
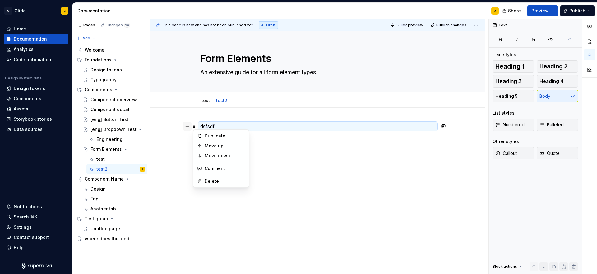
click at [187, 127] on button "button" at bounding box center [187, 126] width 9 height 9
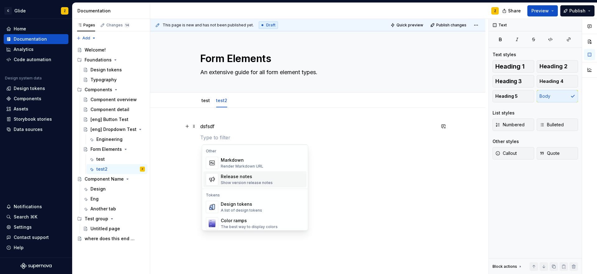
scroll to position [407, 0]
click at [24, 27] on div "Home" at bounding box center [20, 29] width 12 height 6
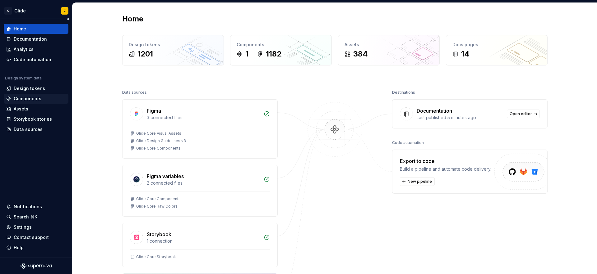
click at [39, 99] on div "Components" at bounding box center [28, 99] width 28 height 6
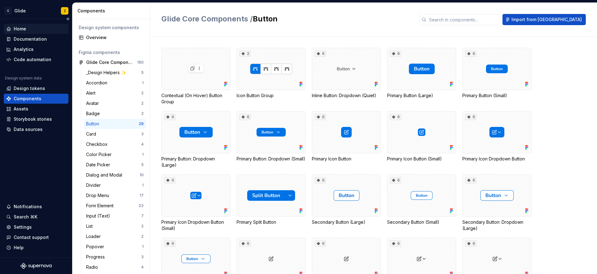
click at [28, 32] on div "Home" at bounding box center [36, 29] width 65 height 10
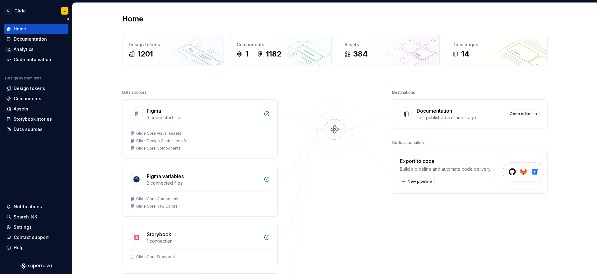
click at [28, 34] on div "Home Documentation Analytics Code automation" at bounding box center [36, 44] width 65 height 41
click at [30, 39] on div "Documentation" at bounding box center [30, 39] width 33 height 6
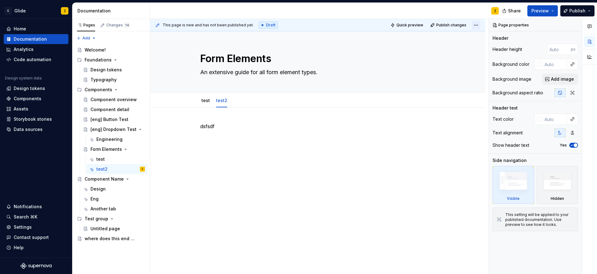
click at [478, 26] on html "C Glide Z Home Documentation Analytics Code automation Design system data Desig…" at bounding box center [298, 137] width 597 height 274
click at [326, 76] on html "C Glide Z Home Documentation Analytics Code automation Design system data Desig…" at bounding box center [298, 137] width 597 height 274
click at [113, 28] on div "Changes 14" at bounding box center [115, 25] width 35 height 9
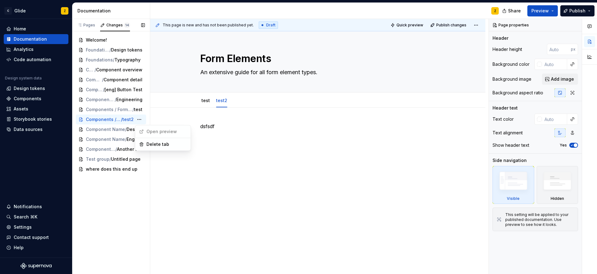
click at [154, 132] on span "Open preview" at bounding box center [157, 132] width 43 height 10
click at [87, 25] on div "Pages Changes 14 Add Accessibility guide for tree Page tree. Navigate the tree …" at bounding box center [111, 147] width 78 height 256
click at [87, 25] on div "Pages" at bounding box center [86, 25] width 18 height 5
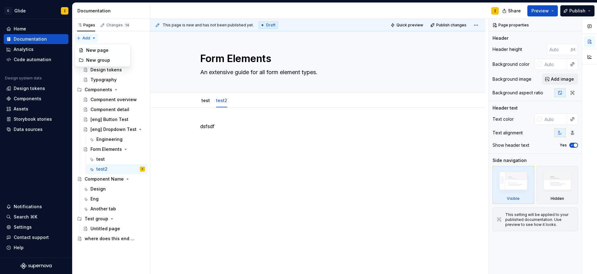
click at [94, 39] on div "Pages Changes 14 Add Accessibility guide for tree Page tree. Navigate the tree …" at bounding box center [111, 147] width 78 height 256
click at [96, 49] on div "New page" at bounding box center [106, 50] width 40 height 6
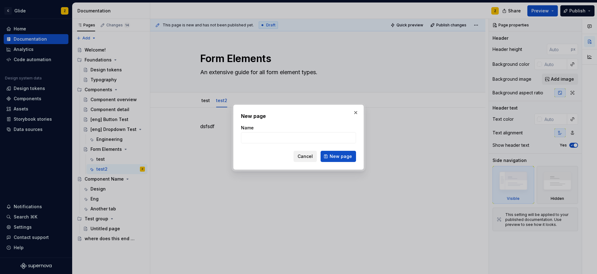
click at [310, 157] on span "Cancel" at bounding box center [304, 157] width 15 height 6
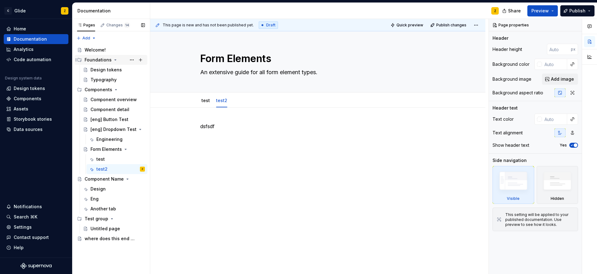
click at [76, 61] on icon "Page tree" at bounding box center [76, 59] width 5 height 5
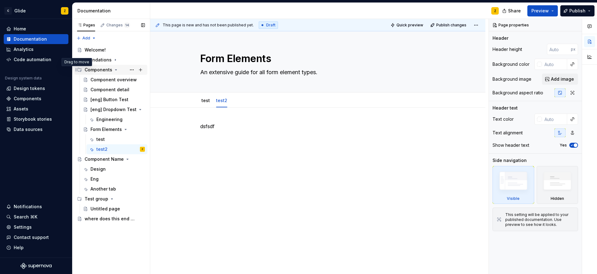
click at [77, 70] on icon "Page tree" at bounding box center [76, 69] width 5 height 5
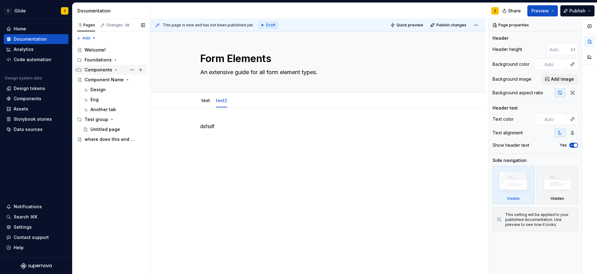
click at [77, 70] on icon "Page tree" at bounding box center [76, 69] width 5 height 5
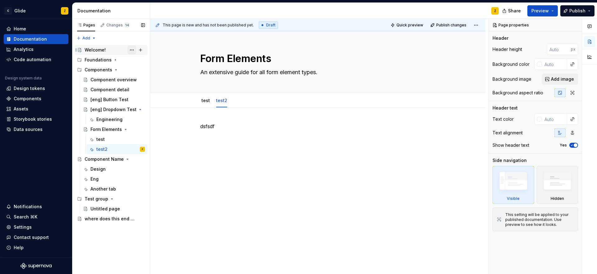
click at [132, 51] on button "Page tree" at bounding box center [131, 50] width 9 height 9
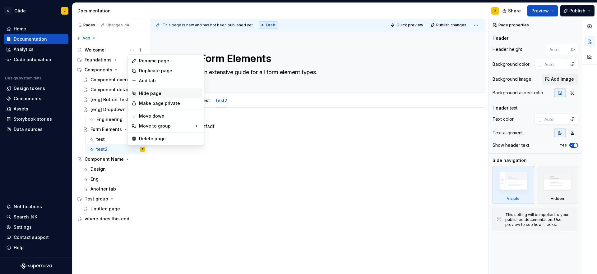
click at [171, 96] on div "Hide page" at bounding box center [169, 93] width 61 height 6
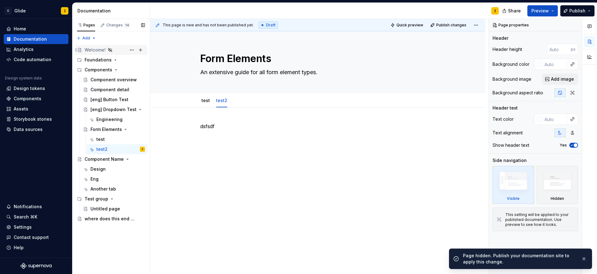
click at [111, 50] on icon "Page tree" at bounding box center [110, 50] width 4 height 4
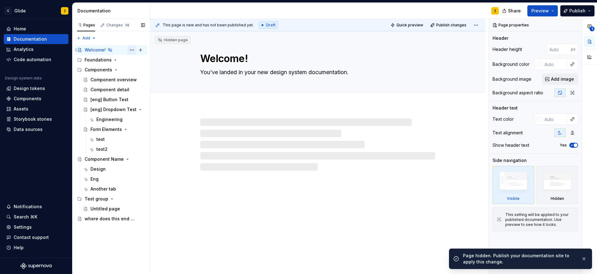
click at [130, 50] on button "Page tree" at bounding box center [131, 50] width 9 height 9
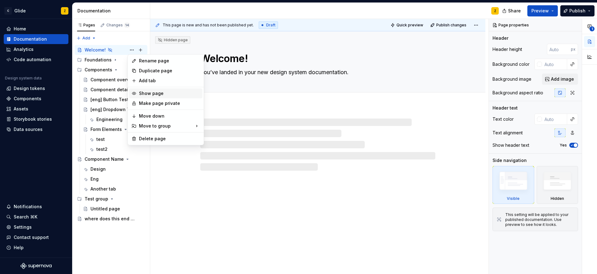
click at [169, 93] on div "Show page" at bounding box center [169, 93] width 61 height 6
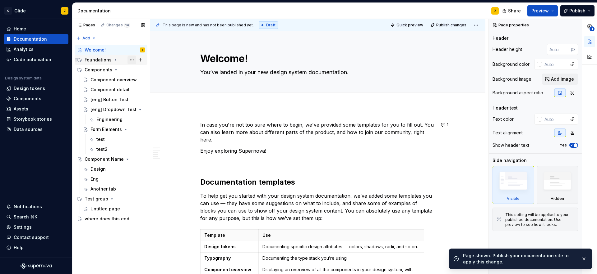
click at [133, 60] on button "Page tree" at bounding box center [131, 60] width 9 height 9
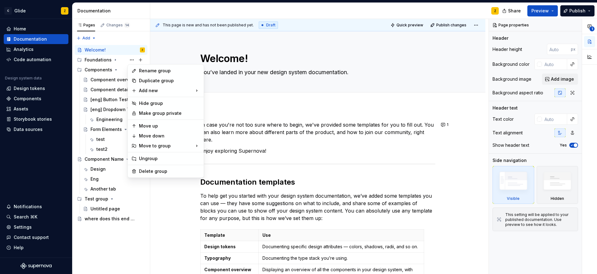
click at [250, 141] on html "C Glide Z Home Documentation Analytics Code automation Design system data Desig…" at bounding box center [298, 137] width 597 height 274
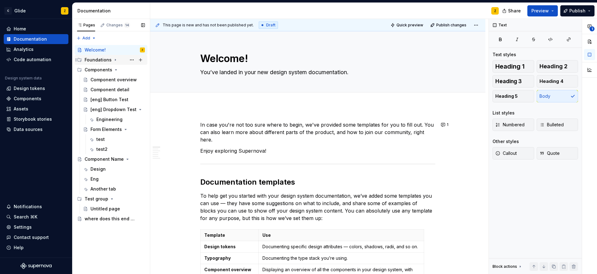
click at [116, 59] on icon "Page tree" at bounding box center [115, 59] width 5 height 5
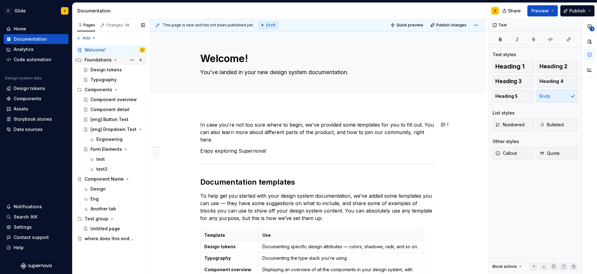
click at [116, 59] on icon "Page tree" at bounding box center [115, 59] width 5 height 5
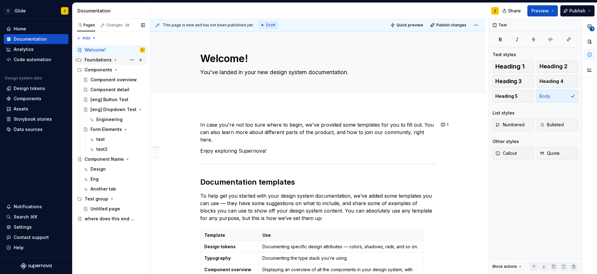
click at [98, 59] on div "Foundations" at bounding box center [98, 60] width 27 height 6
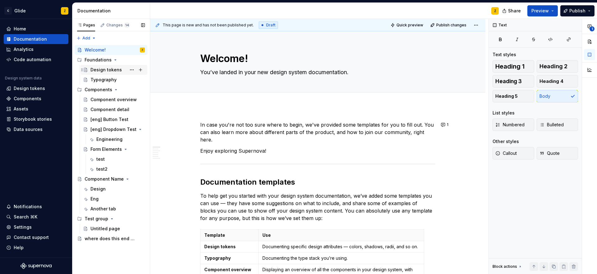
click at [99, 67] on div "Design tokens" at bounding box center [105, 70] width 31 height 6
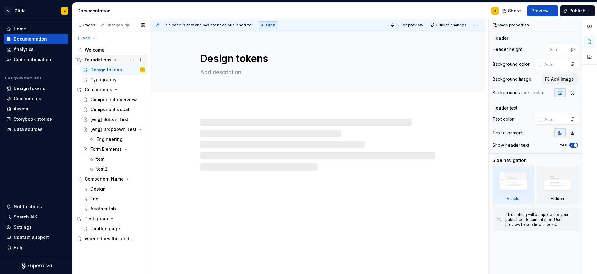
click at [98, 58] on div "Foundations" at bounding box center [98, 60] width 27 height 6
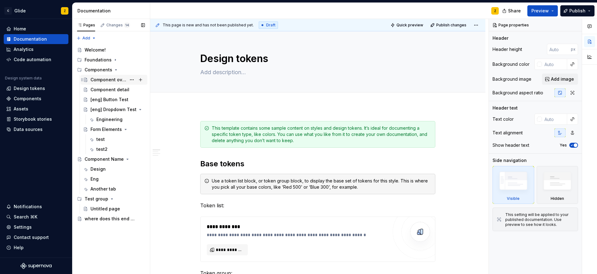
click at [113, 79] on div "Component overview" at bounding box center [108, 80] width 36 height 6
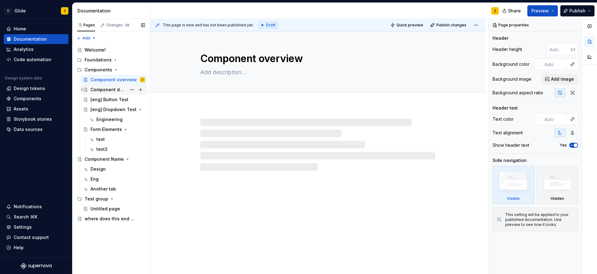
click at [108, 88] on div "Component detail" at bounding box center [108, 90] width 36 height 6
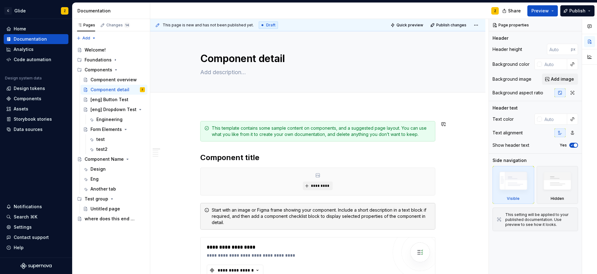
scroll to position [4, 0]
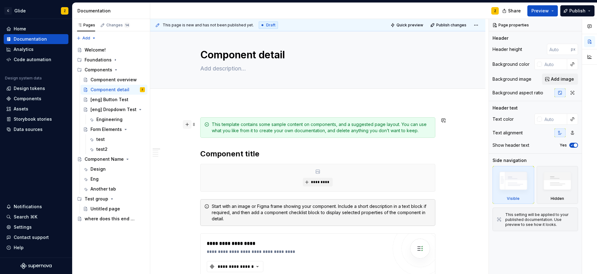
click at [190, 125] on button "button" at bounding box center [187, 124] width 9 height 9
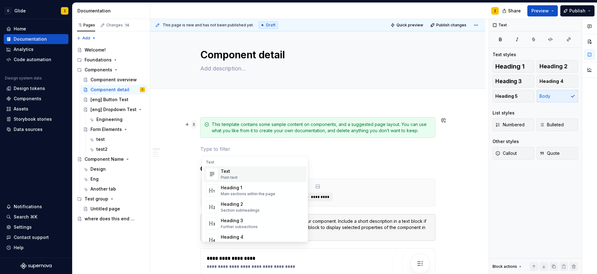
click at [196, 126] on span at bounding box center [193, 124] width 5 height 9
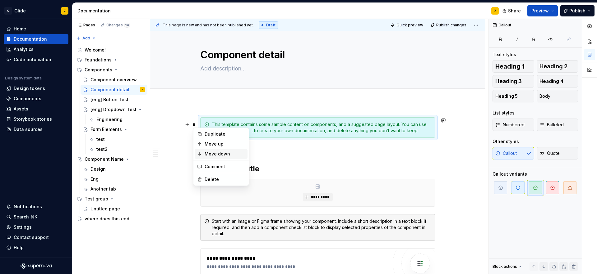
click at [228, 154] on div "Move down" at bounding box center [224, 154] width 40 height 6
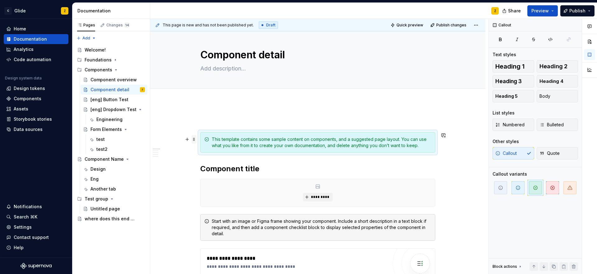
click at [195, 143] on span at bounding box center [193, 139] width 5 height 9
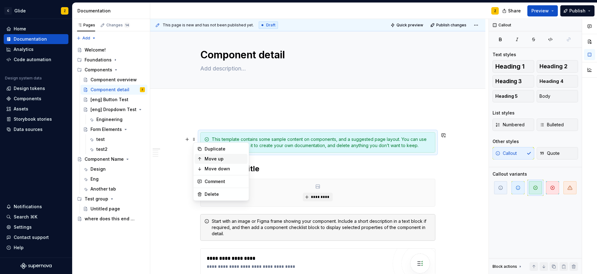
click at [232, 160] on div "Move up" at bounding box center [224, 159] width 40 height 6
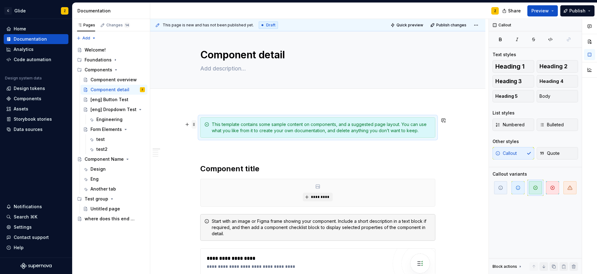
click at [195, 125] on span at bounding box center [193, 124] width 5 height 9
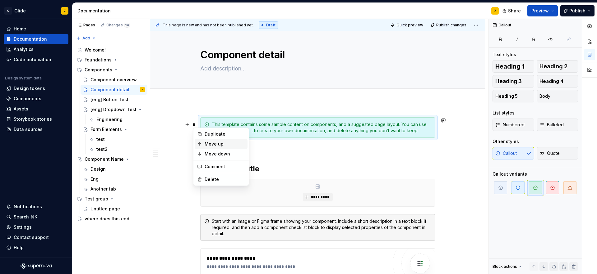
click at [219, 146] on div "Move up" at bounding box center [224, 144] width 40 height 6
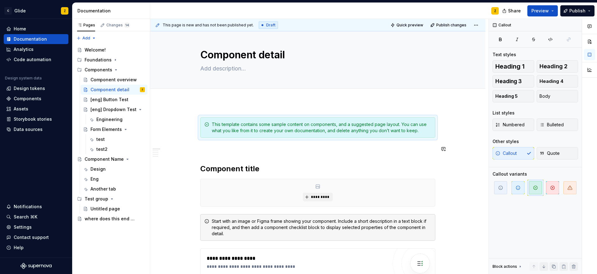
click at [182, 153] on div "**********" at bounding box center [319, 147] width 338 height 256
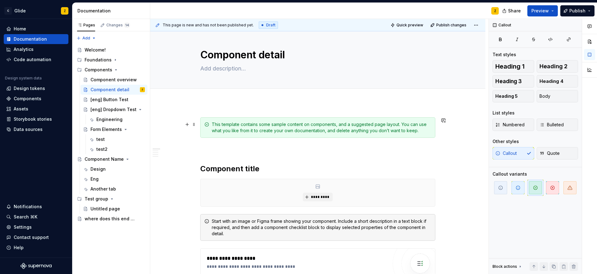
click at [212, 129] on div "This template contains some sample content on components, and a suggested page …" at bounding box center [317, 127] width 235 height 21
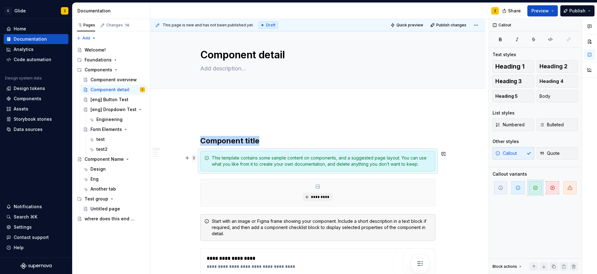
click at [195, 157] on span at bounding box center [193, 158] width 5 height 9
click at [215, 179] on div "Move up" at bounding box center [224, 178] width 40 height 6
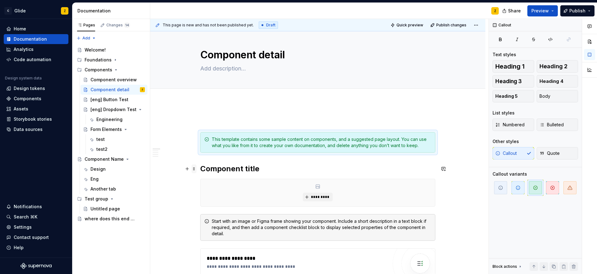
click at [193, 170] on span at bounding box center [193, 169] width 5 height 9
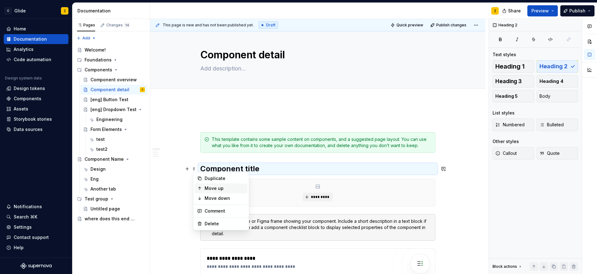
click at [212, 186] on div "Move up" at bounding box center [224, 189] width 40 height 6
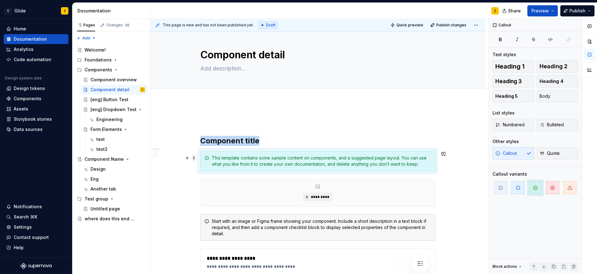
click at [196, 161] on span at bounding box center [193, 158] width 5 height 9
click at [213, 177] on div "Move up" at bounding box center [224, 178] width 40 height 6
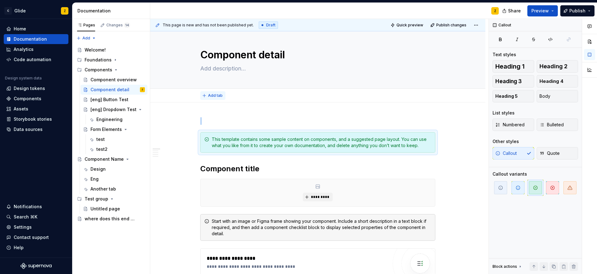
click at [222, 97] on span "Add tab" at bounding box center [215, 95] width 15 height 5
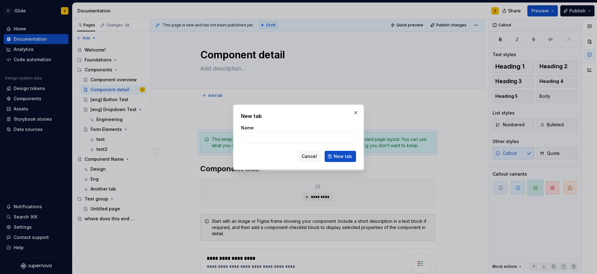
type textarea "*"
type input "t"
type input "page1"
click at [348, 157] on span "New tab" at bounding box center [342, 157] width 18 height 6
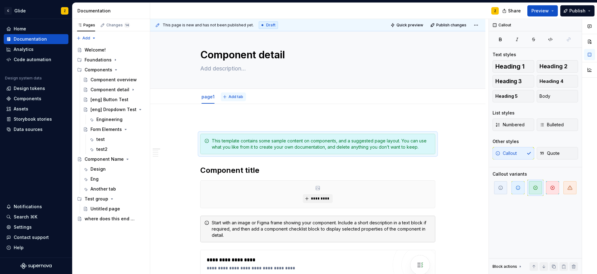
type textarea "*"
click at [233, 96] on span "Add tab" at bounding box center [235, 96] width 15 height 5
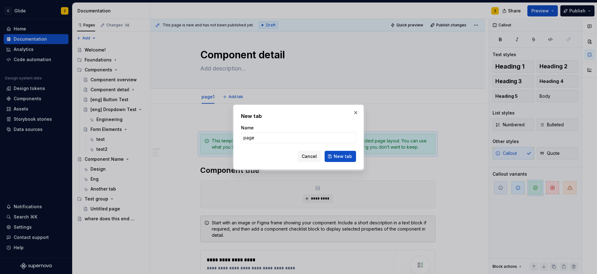
type input "page2"
click button "New tab" at bounding box center [339, 156] width 31 height 11
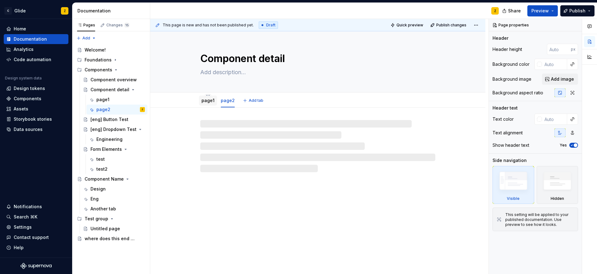
click at [206, 104] on div "page1" at bounding box center [207, 100] width 13 height 7
click at [209, 95] on html "C Glide Z Home Documentation Analytics Code automation Design system data Desig…" at bounding box center [298, 137] width 597 height 274
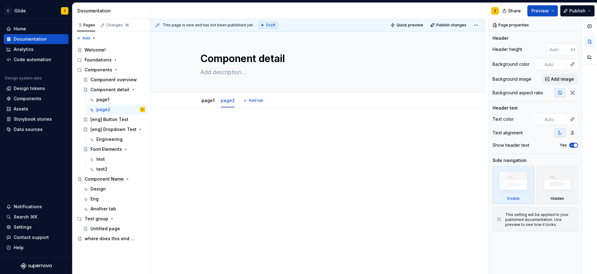
click at [203, 103] on html "C Glide Z Home Documentation Analytics Code automation Design system data Desig…" at bounding box center [298, 137] width 597 height 274
click at [205, 103] on link "page1" at bounding box center [207, 100] width 13 height 5
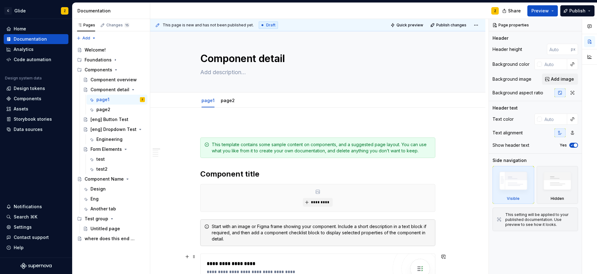
type textarea "*"
